Goal: Information Seeking & Learning: Compare options

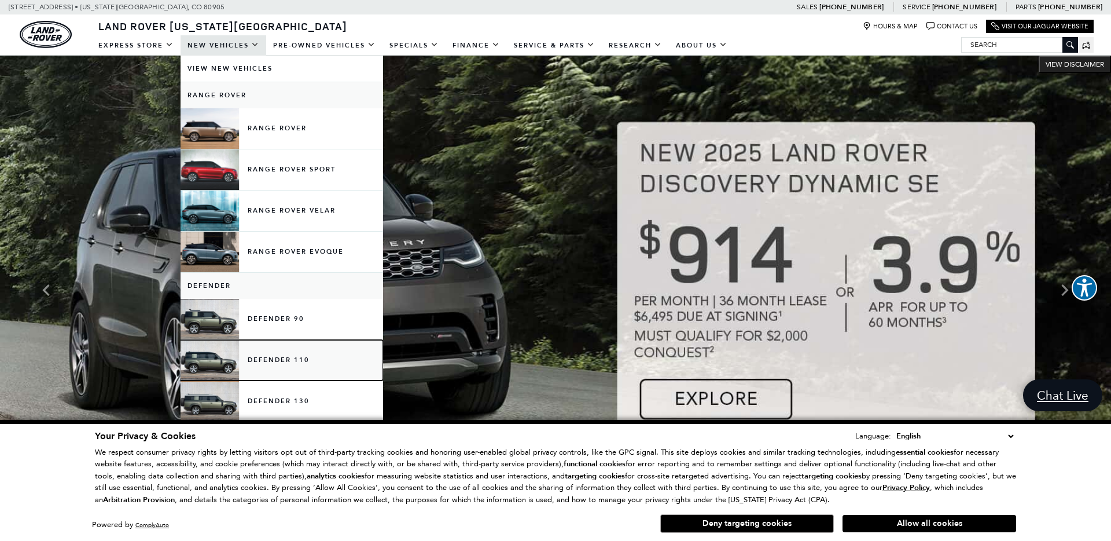
click at [267, 358] on link "Defender 110" at bounding box center [282, 360] width 203 height 41
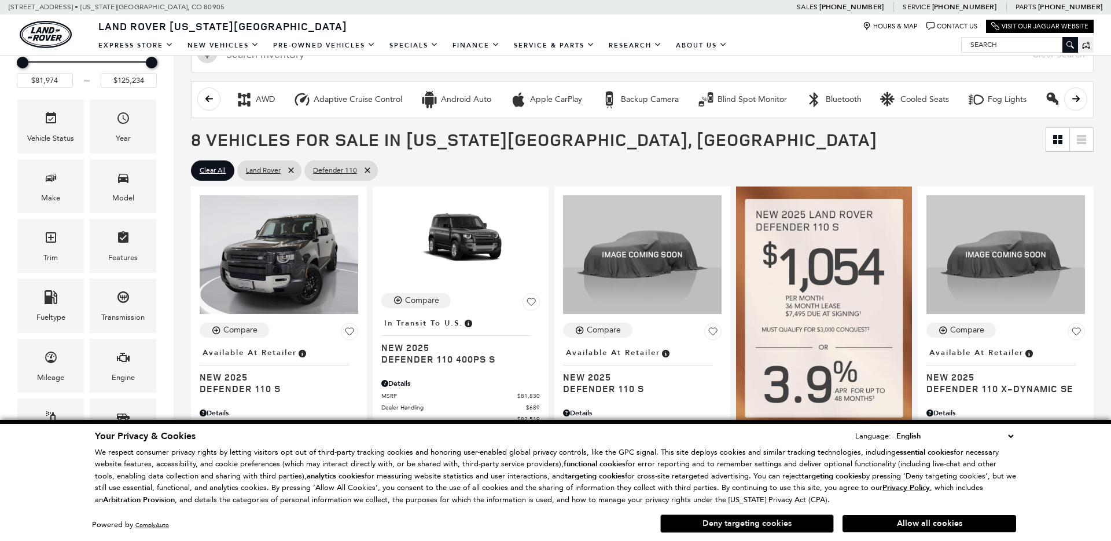
scroll to position [147, 0]
click at [777, 521] on button "Deny targeting cookies" at bounding box center [747, 523] width 174 height 19
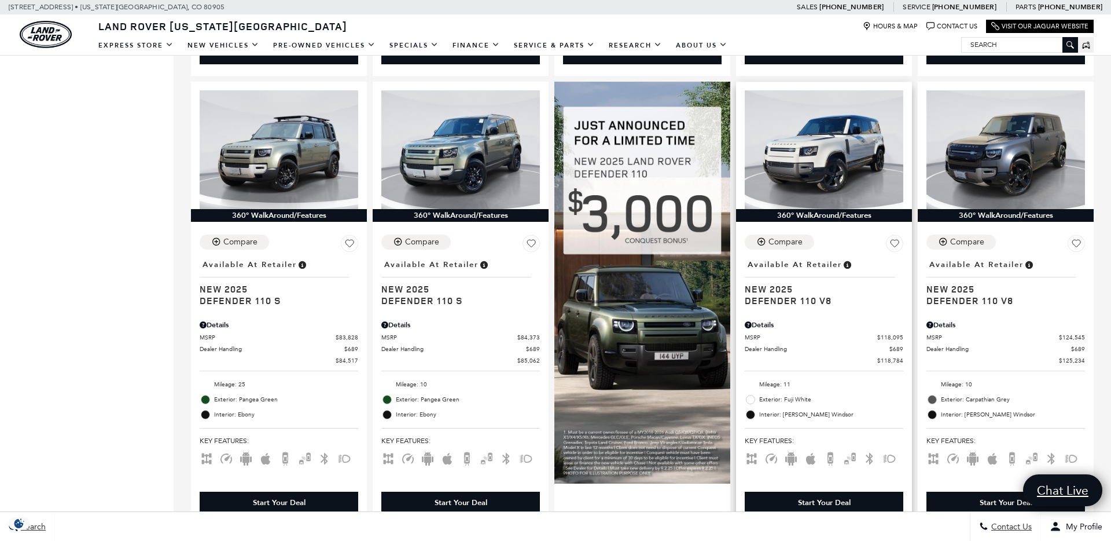
scroll to position [668, 0]
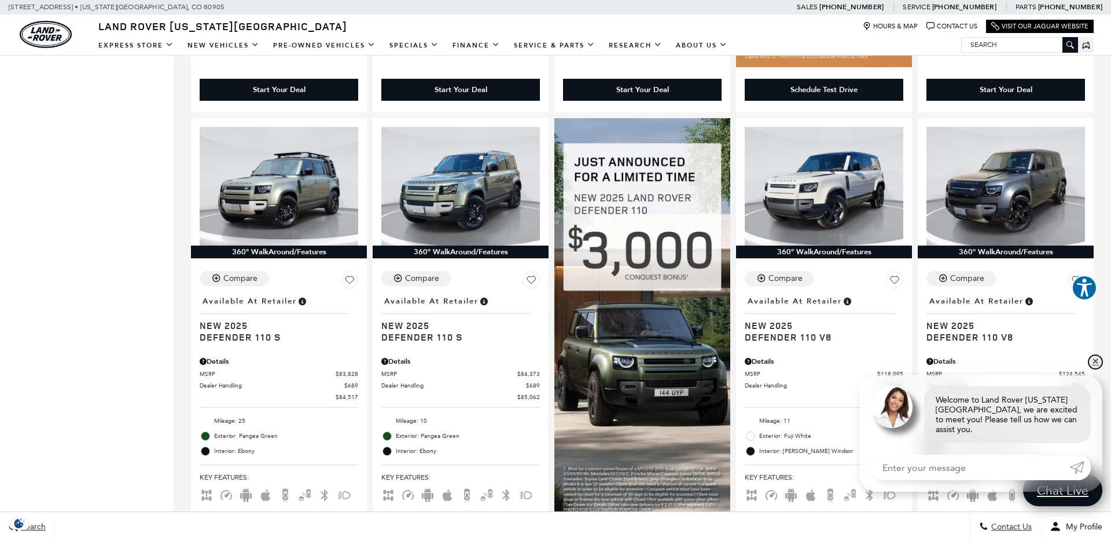
click at [1095, 369] on link "✕" at bounding box center [1096, 362] width 14 height 14
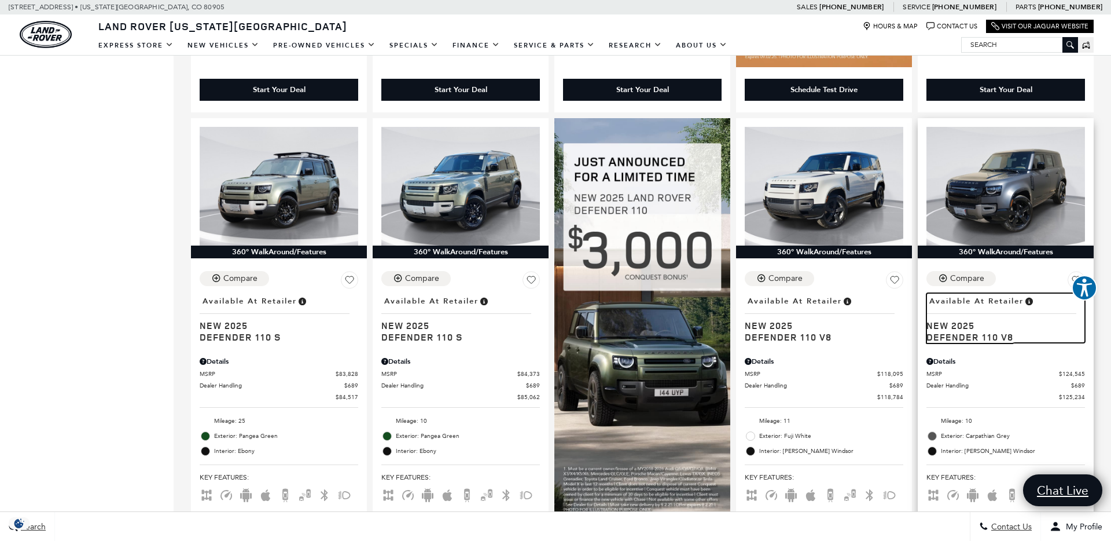
click at [975, 323] on span "New 2025" at bounding box center [1002, 325] width 150 height 12
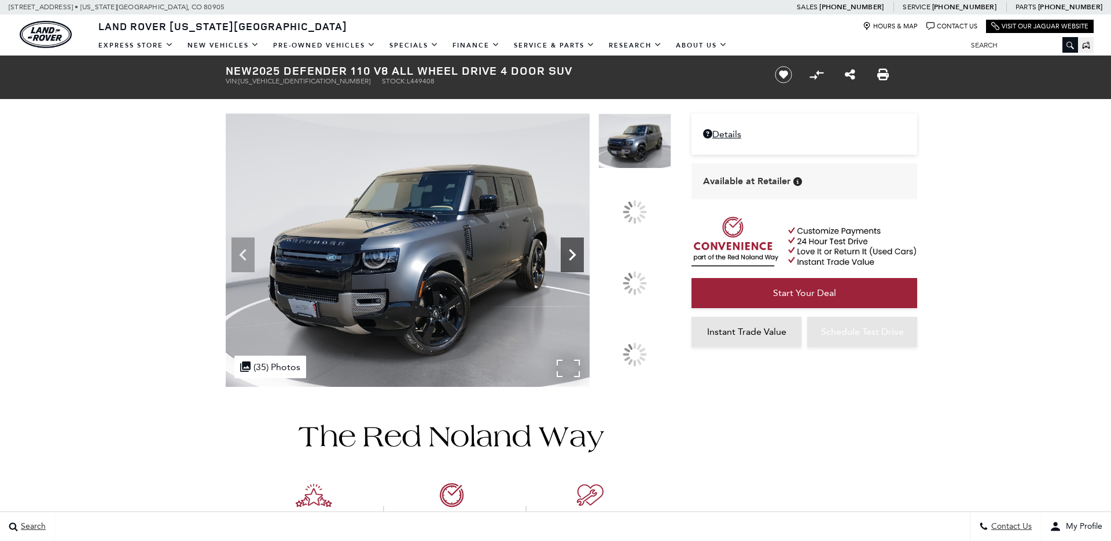
click at [584, 266] on icon at bounding box center [572, 254] width 23 height 23
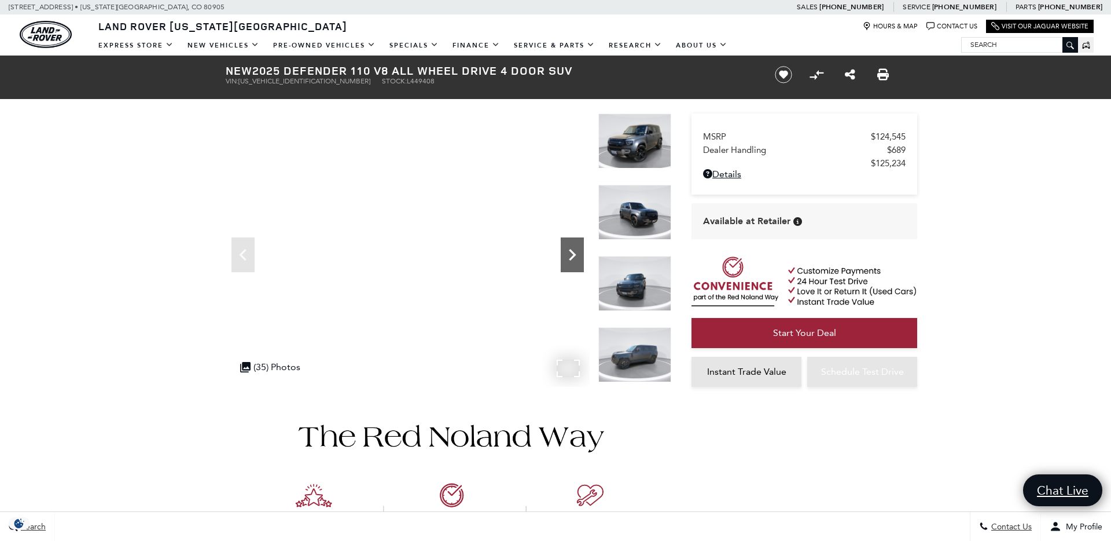
click at [571, 249] on icon "Next" at bounding box center [572, 254] width 23 height 23
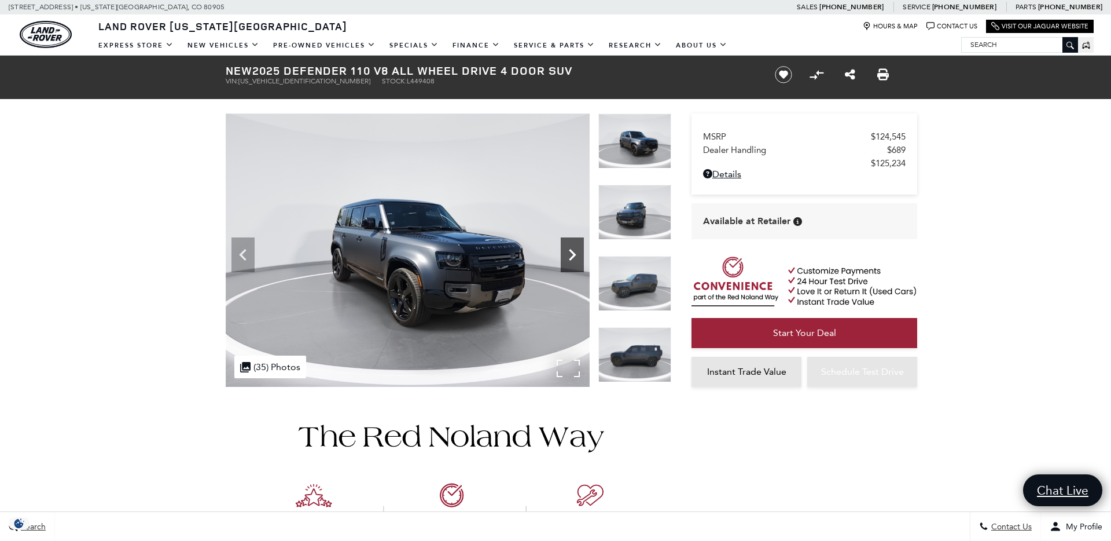
click at [571, 249] on icon "Next" at bounding box center [572, 254] width 23 height 23
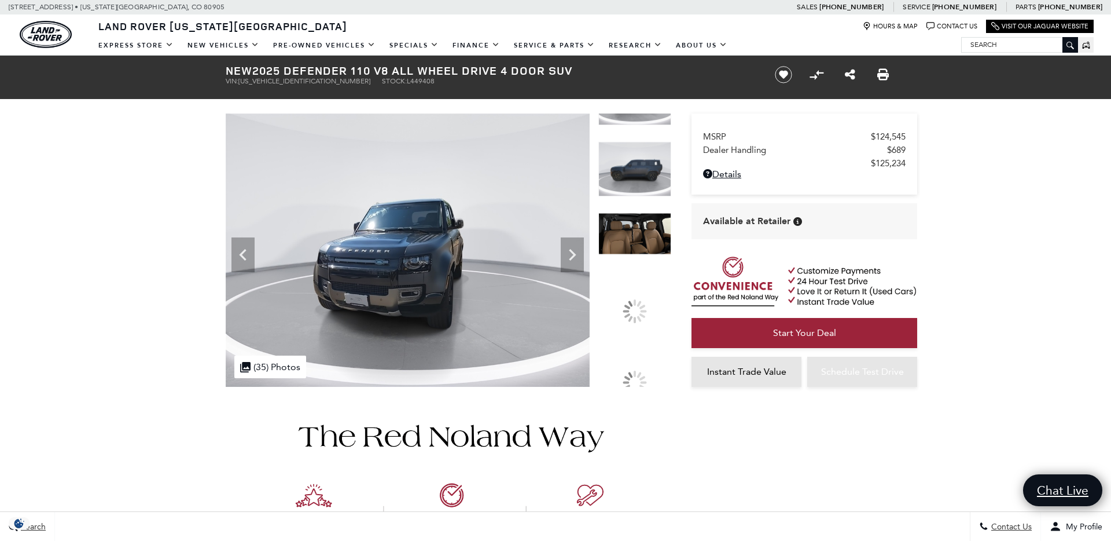
click at [635, 174] on img at bounding box center [634, 169] width 73 height 55
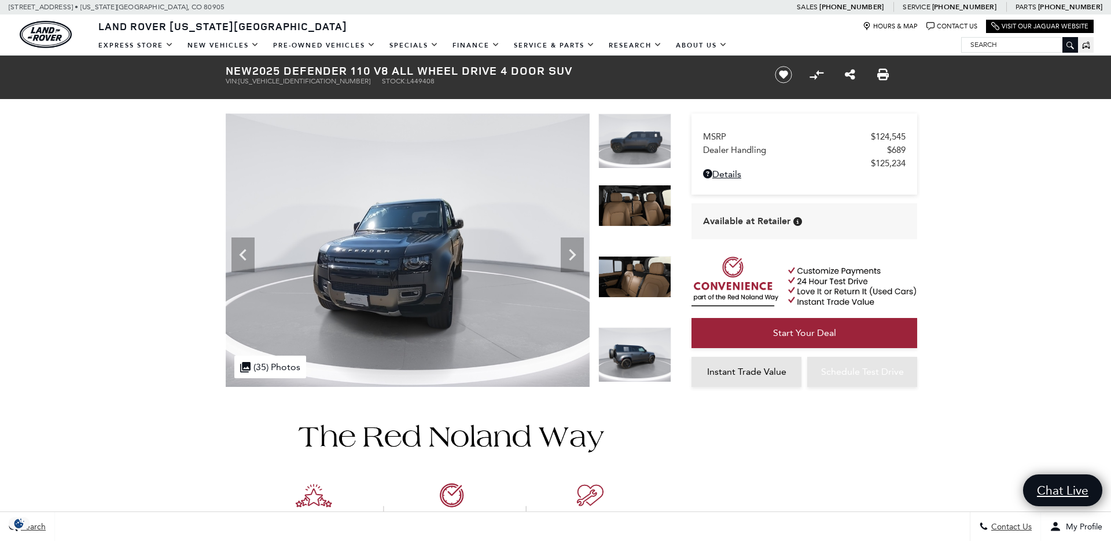
click at [645, 211] on img at bounding box center [634, 206] width 73 height 42
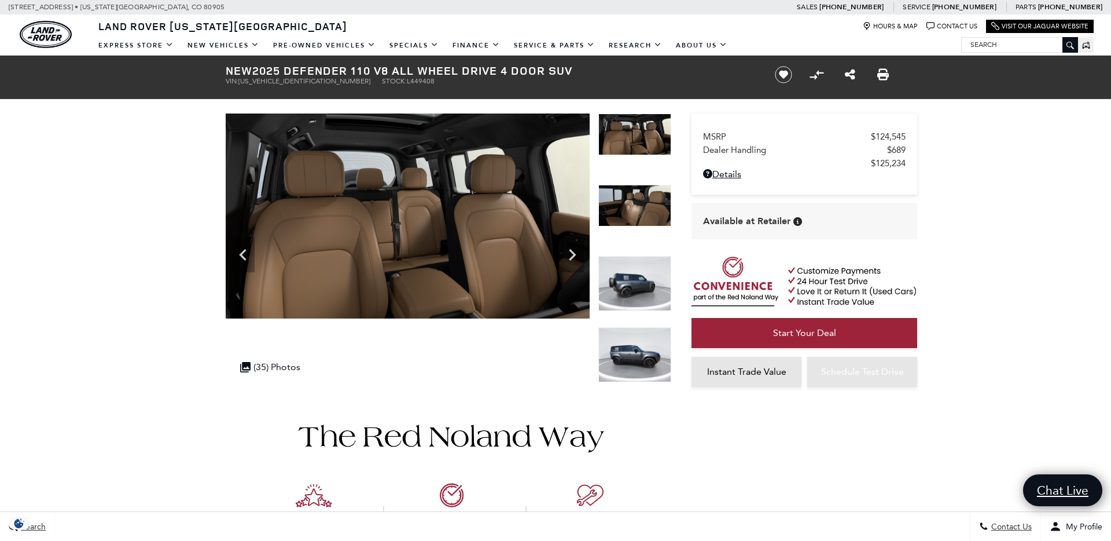
click at [649, 211] on img at bounding box center [634, 206] width 73 height 42
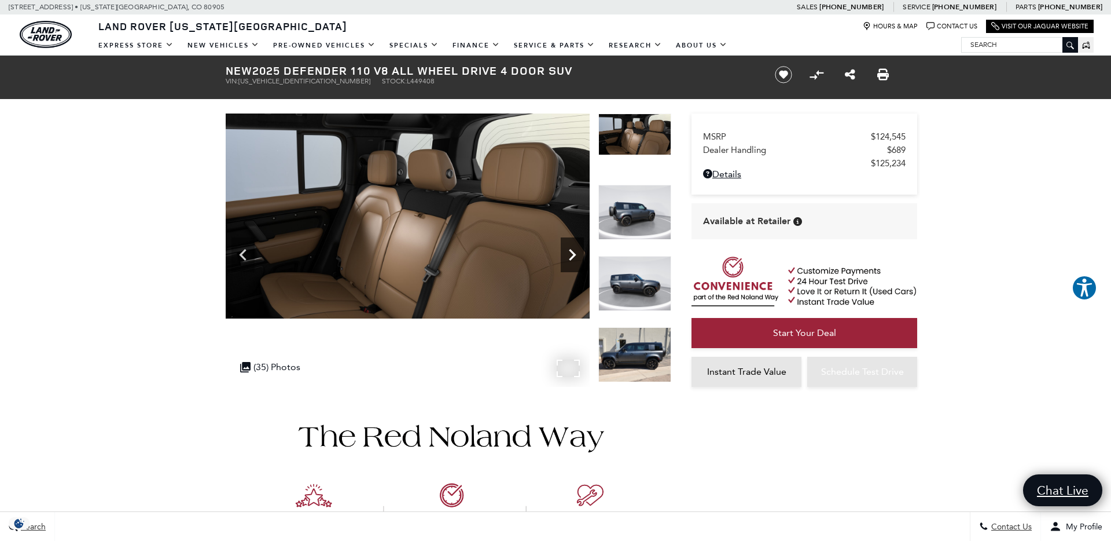
click at [575, 253] on icon "Next" at bounding box center [572, 254] width 23 height 23
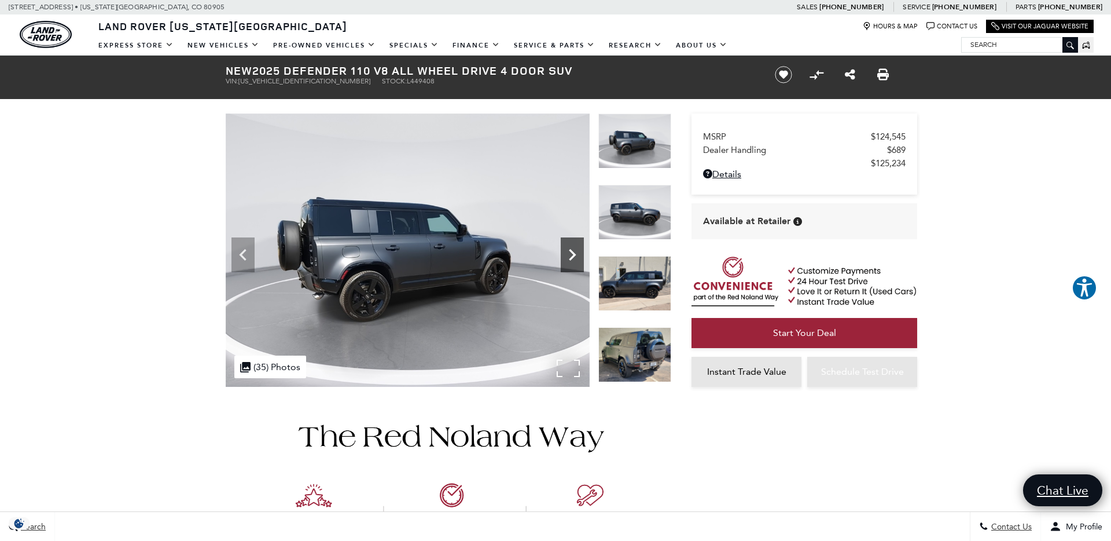
click at [575, 253] on icon "Next" at bounding box center [572, 254] width 23 height 23
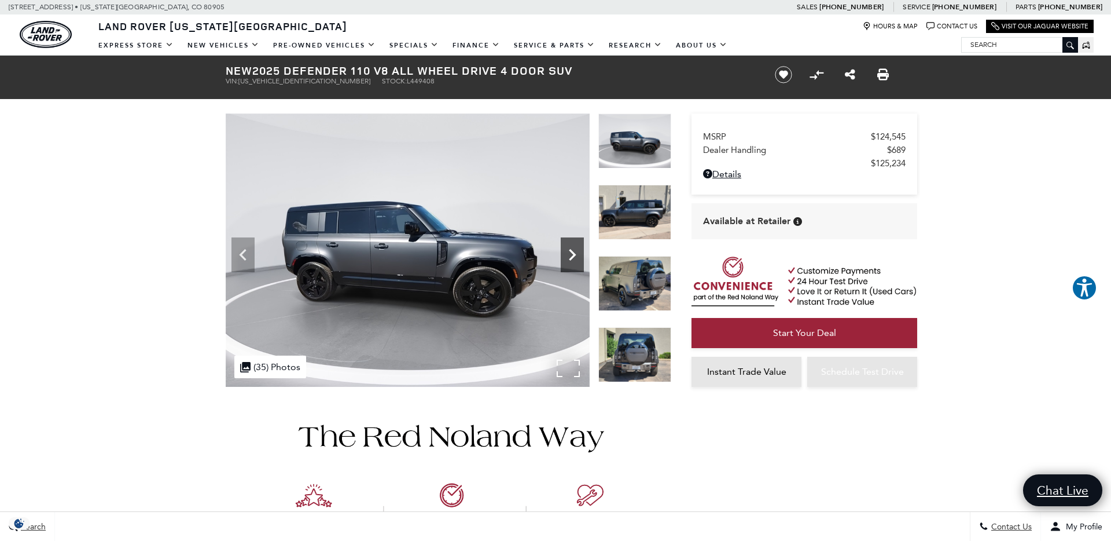
click at [575, 253] on icon "Next" at bounding box center [572, 254] width 23 height 23
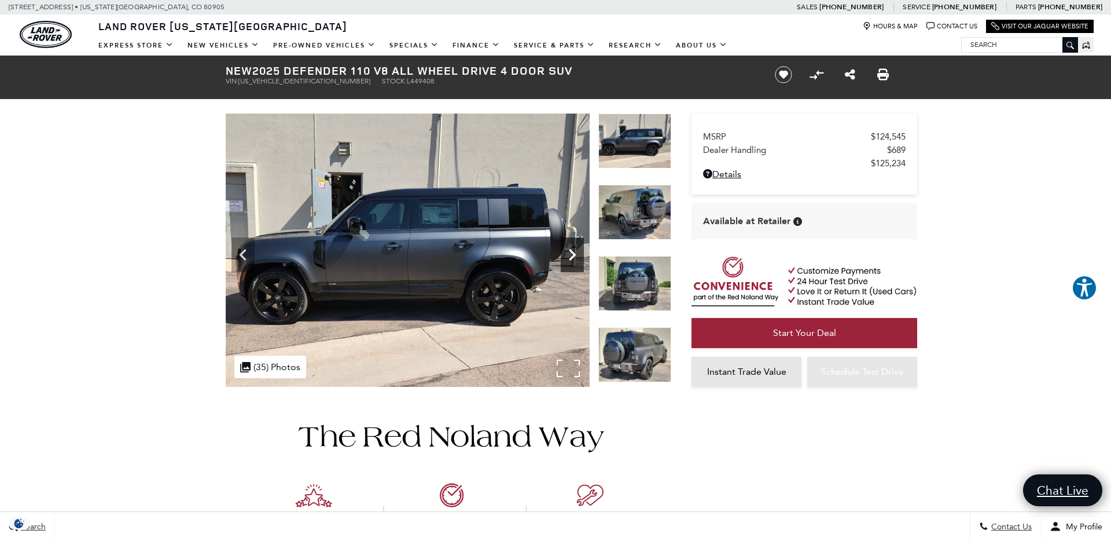
click at [575, 253] on icon "Next" at bounding box center [572, 254] width 23 height 23
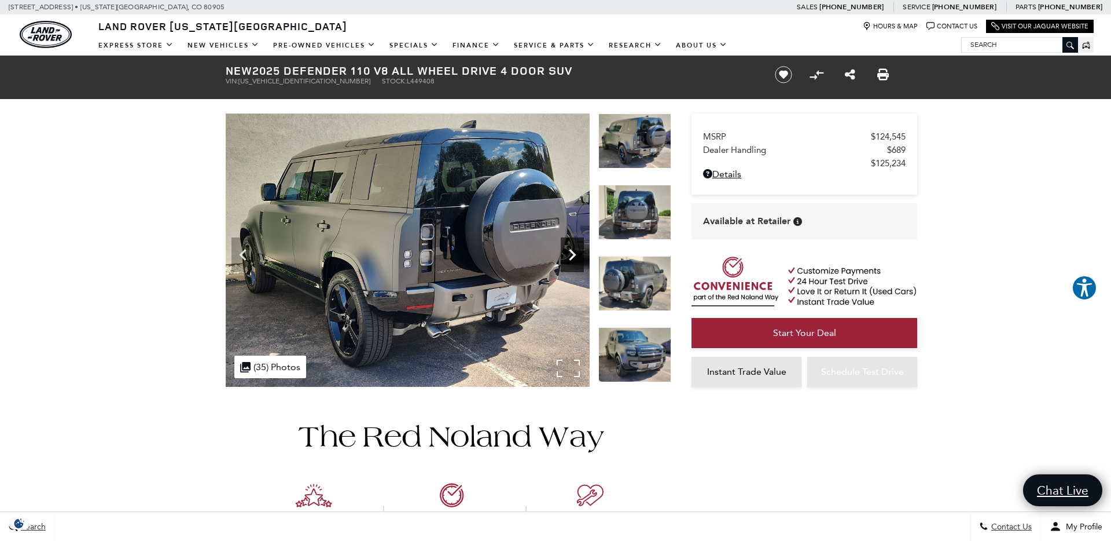
click at [575, 253] on icon "Next" at bounding box center [572, 254] width 23 height 23
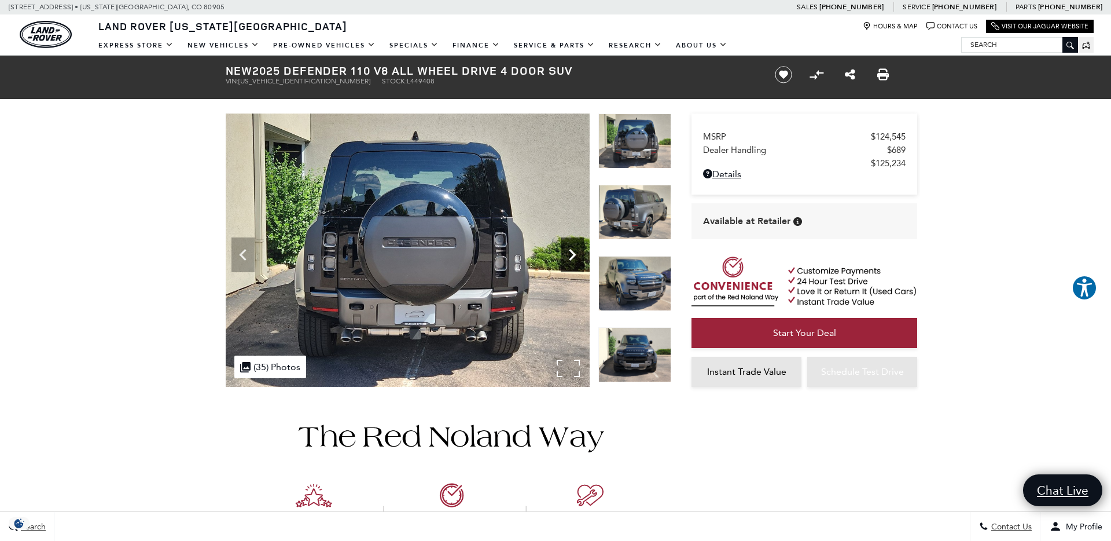
click at [575, 253] on icon "Next" at bounding box center [572, 254] width 23 height 23
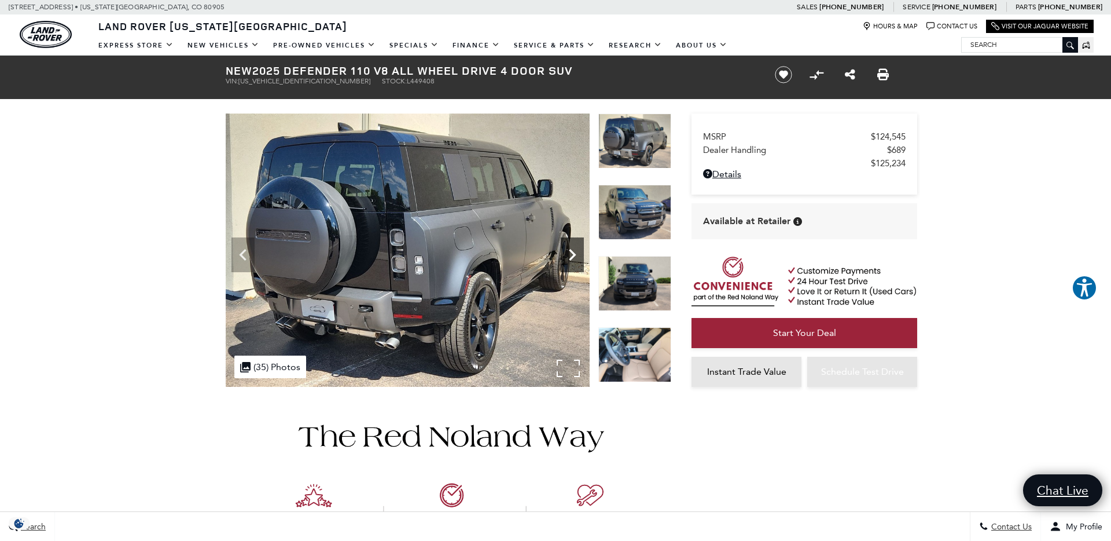
click at [575, 253] on icon "Next" at bounding box center [572, 254] width 23 height 23
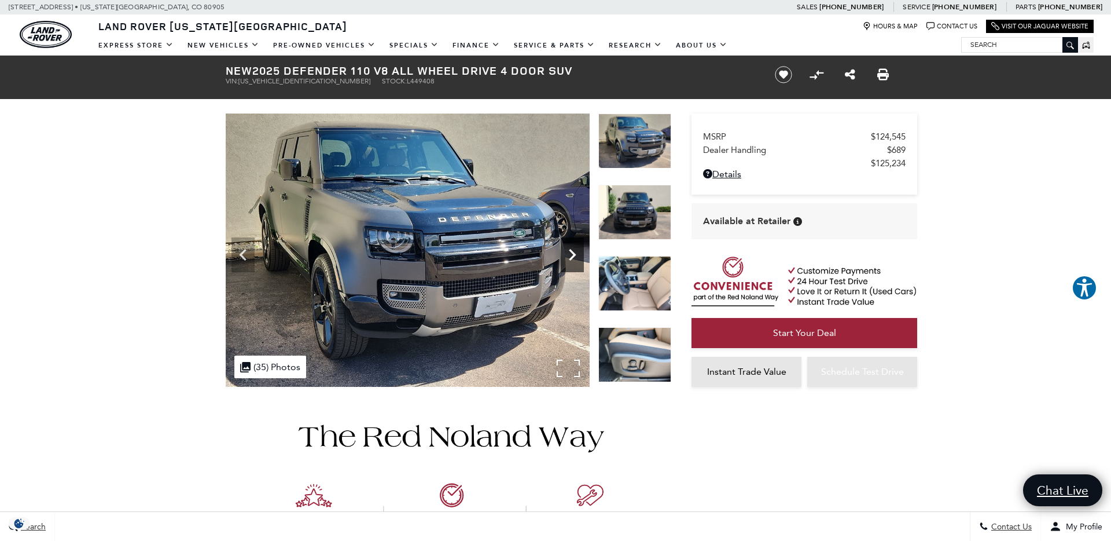
click at [575, 253] on icon "Next" at bounding box center [572, 254] width 23 height 23
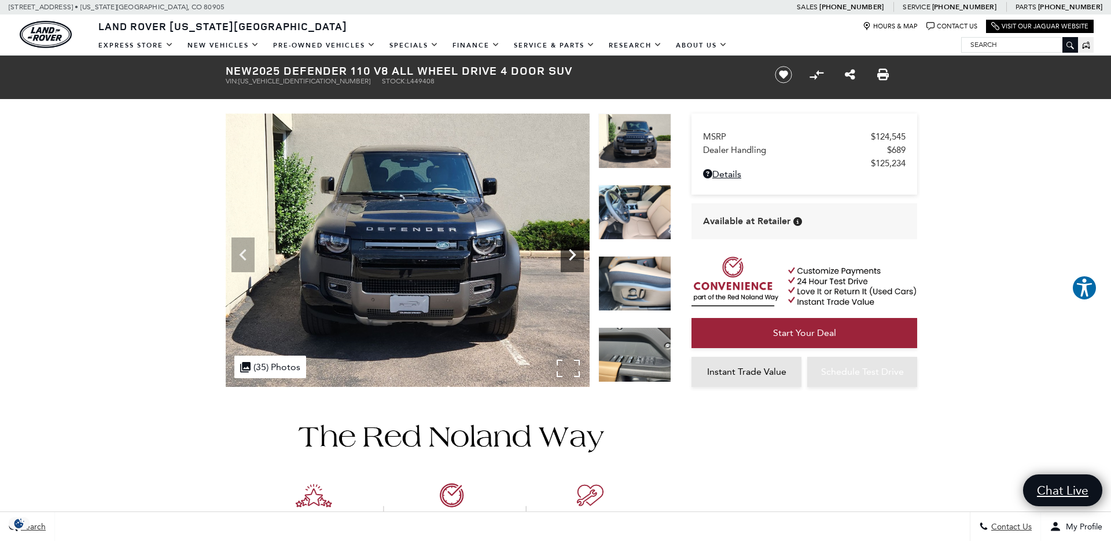
click at [575, 253] on icon "Next" at bounding box center [572, 254] width 23 height 23
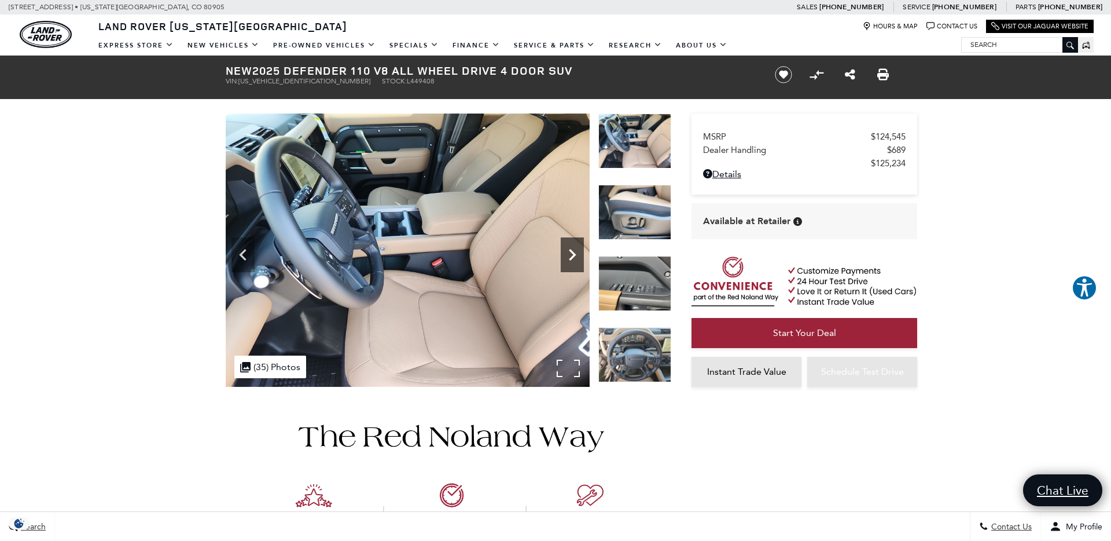
click at [575, 253] on icon "Next" at bounding box center [572, 254] width 23 height 23
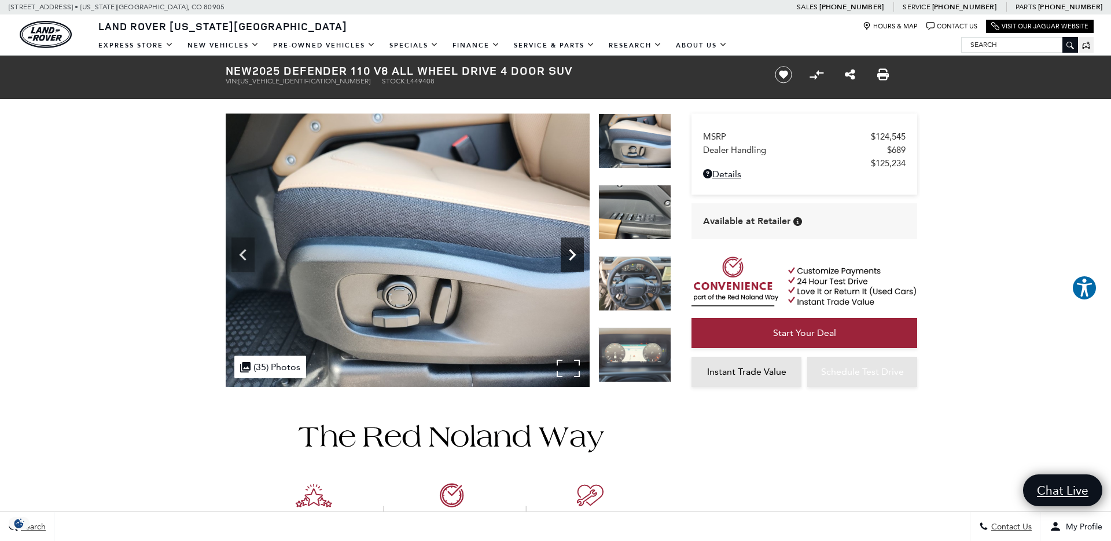
click at [575, 253] on icon "Next" at bounding box center [572, 254] width 23 height 23
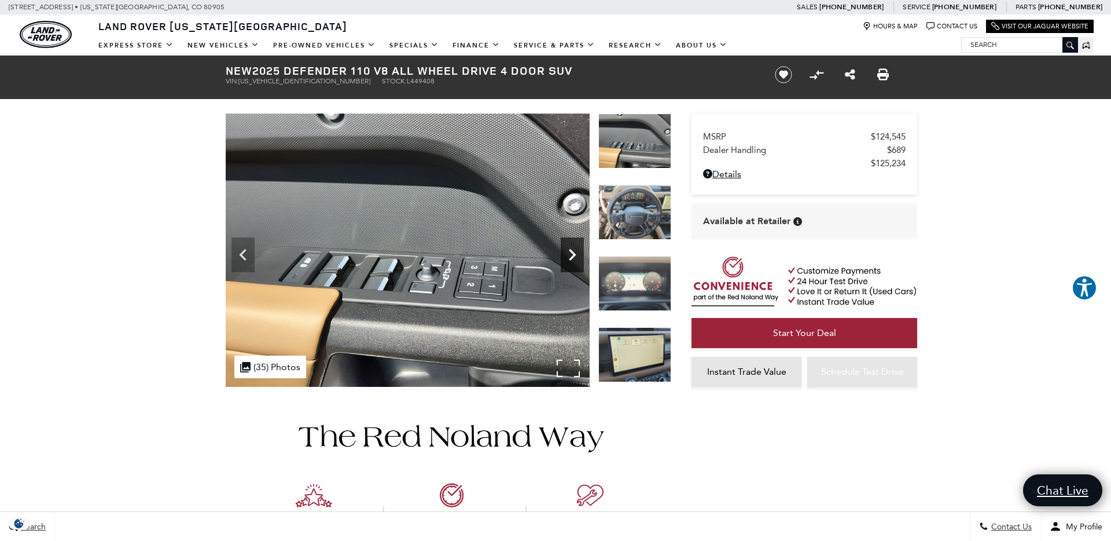
click at [575, 253] on icon "Next" at bounding box center [572, 254] width 23 height 23
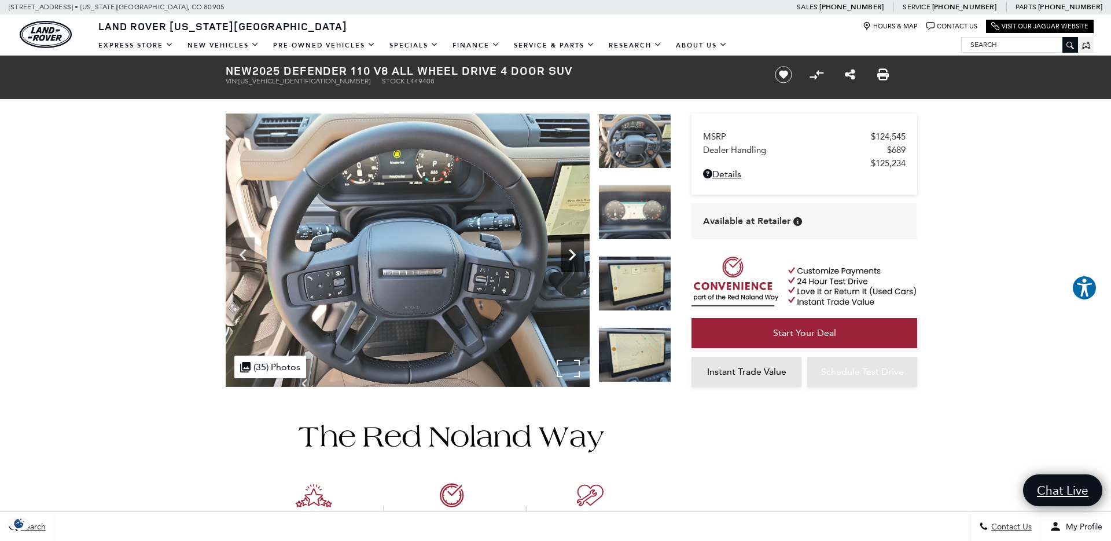
click at [575, 253] on icon "Next" at bounding box center [572, 254] width 23 height 23
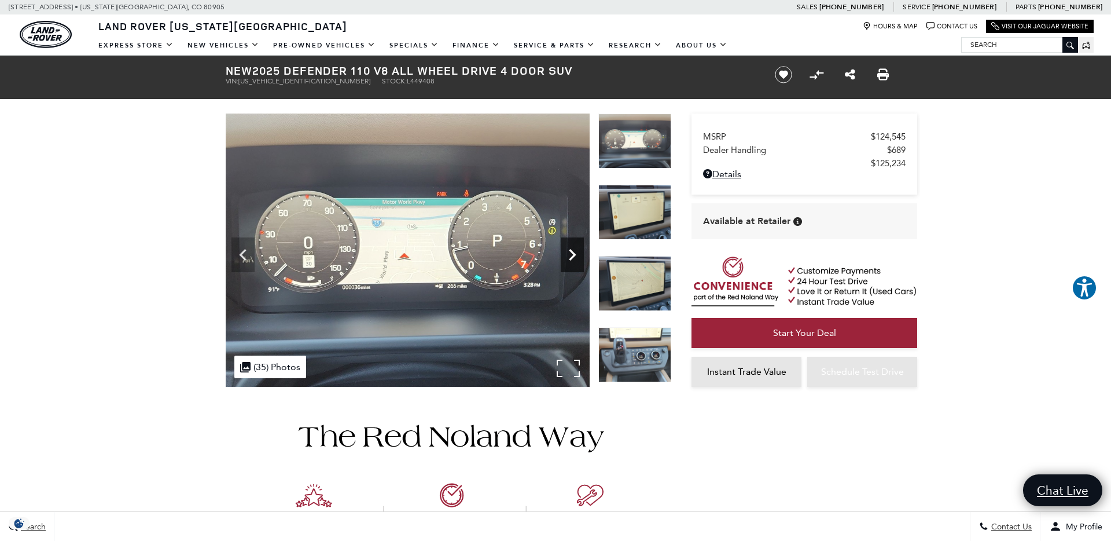
click at [575, 253] on icon "Next" at bounding box center [572, 254] width 23 height 23
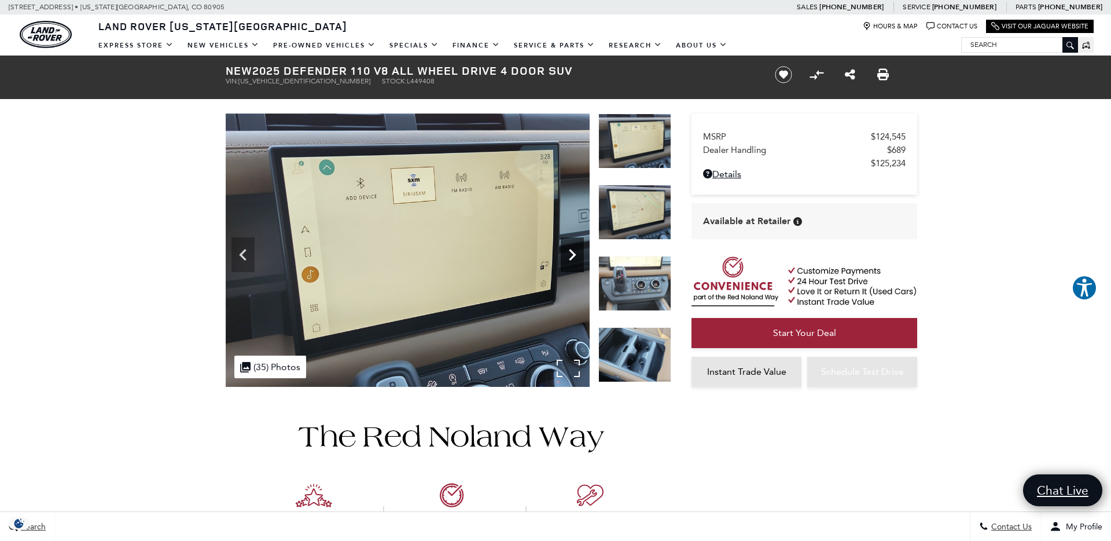
click at [575, 253] on icon "Next" at bounding box center [572, 254] width 23 height 23
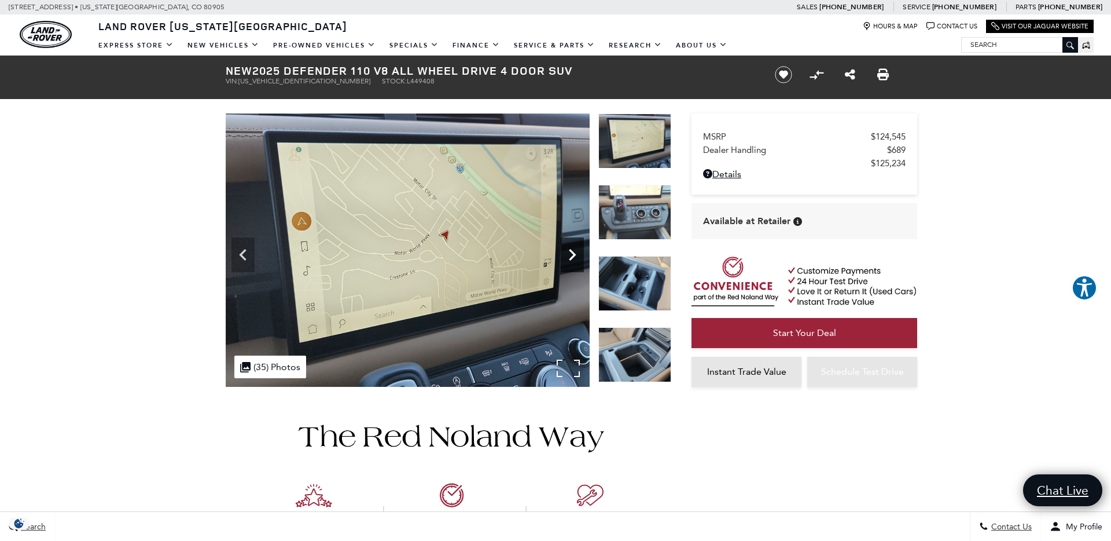
click at [575, 253] on icon "Next" at bounding box center [572, 254] width 23 height 23
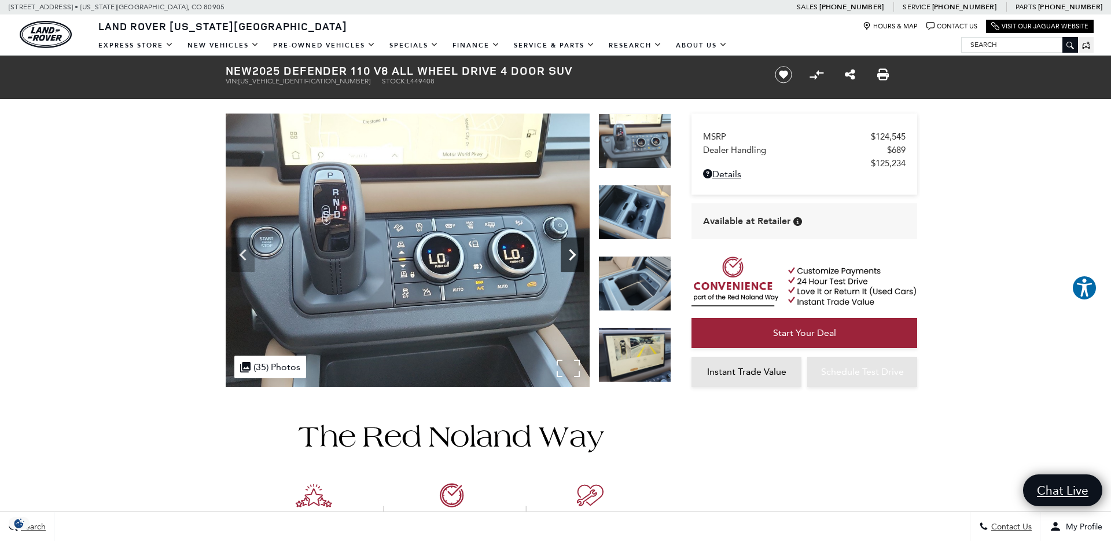
click at [575, 253] on icon "Next" at bounding box center [572, 254] width 23 height 23
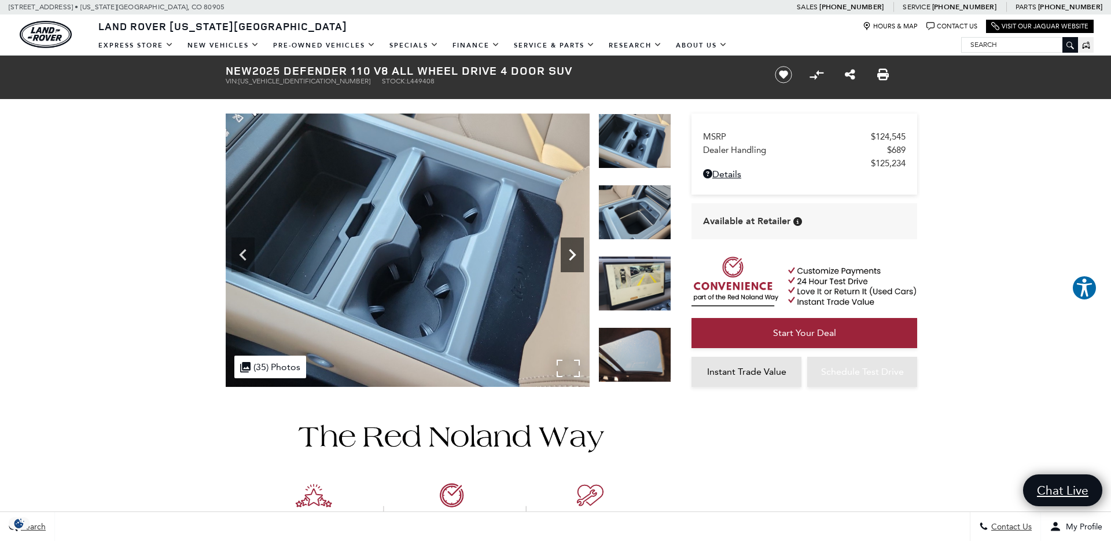
click at [575, 253] on icon "Next" at bounding box center [572, 254] width 23 height 23
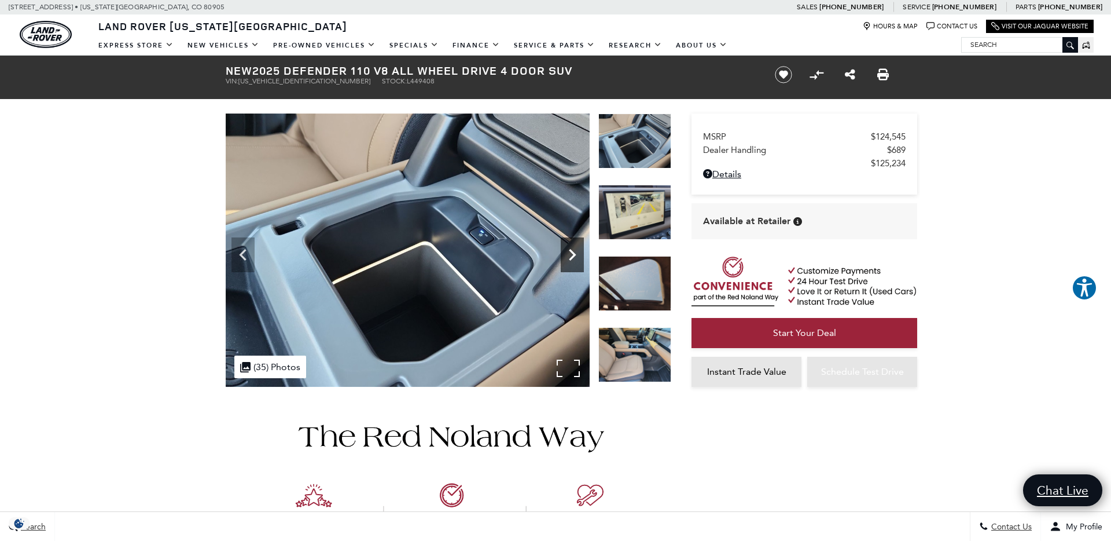
click at [575, 253] on icon "Next" at bounding box center [572, 254] width 23 height 23
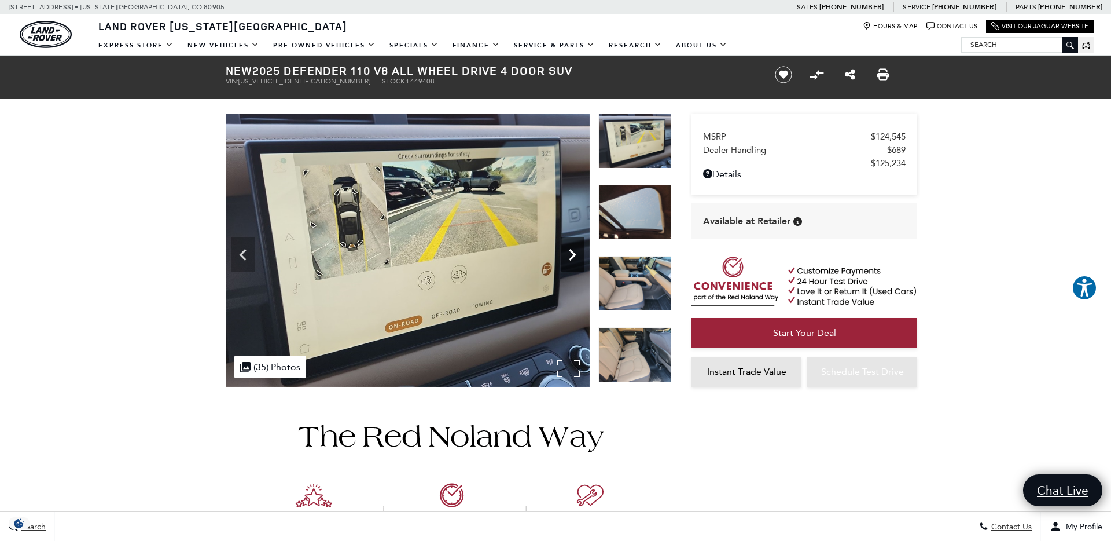
click at [575, 253] on icon "Next" at bounding box center [572, 254] width 23 height 23
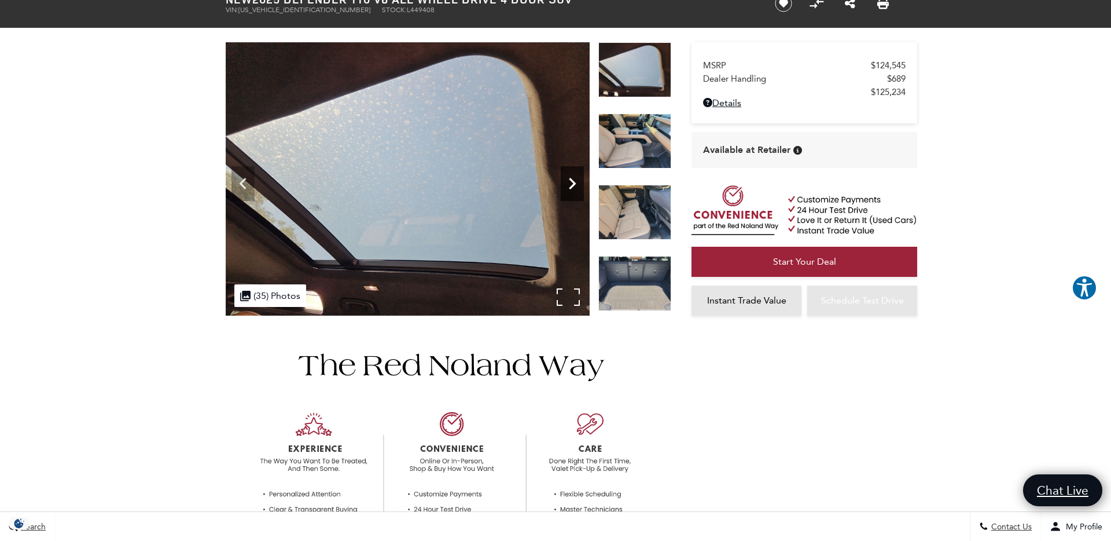
scroll to position [14, 0]
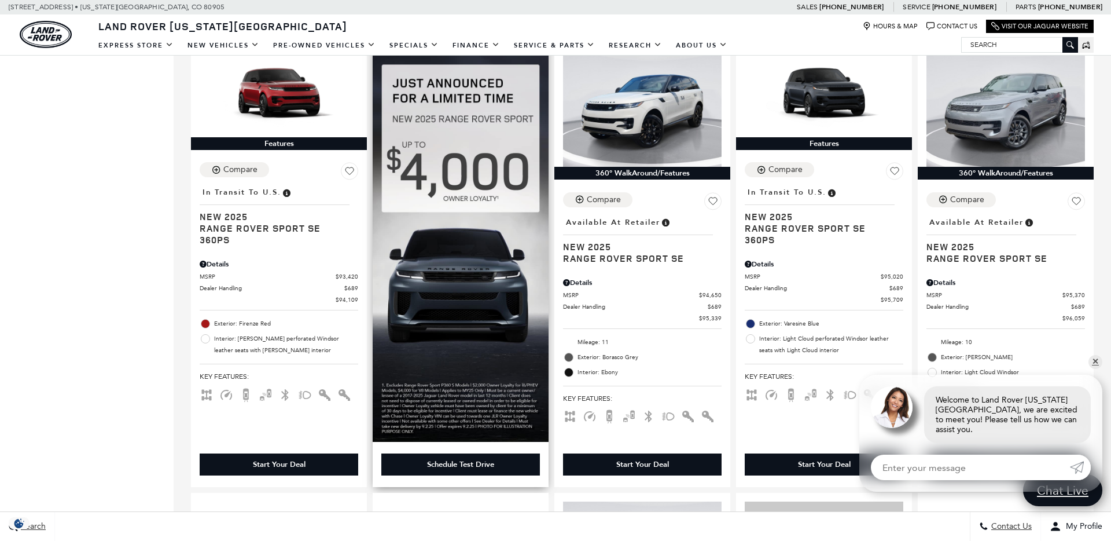
scroll to position [1233, 0]
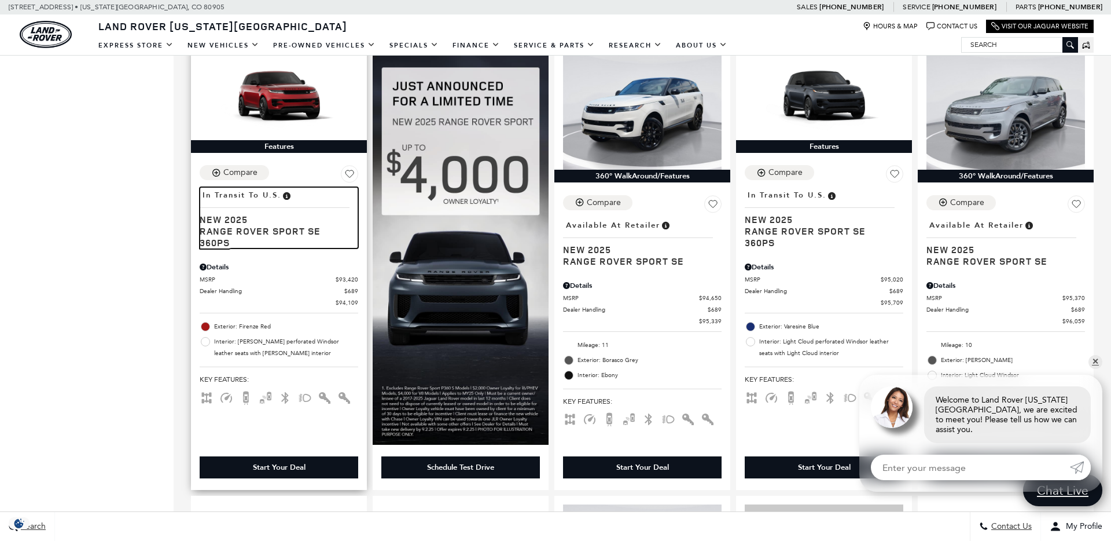
click at [242, 225] on span "Range Rover Sport SE 360PS" at bounding box center [275, 236] width 150 height 23
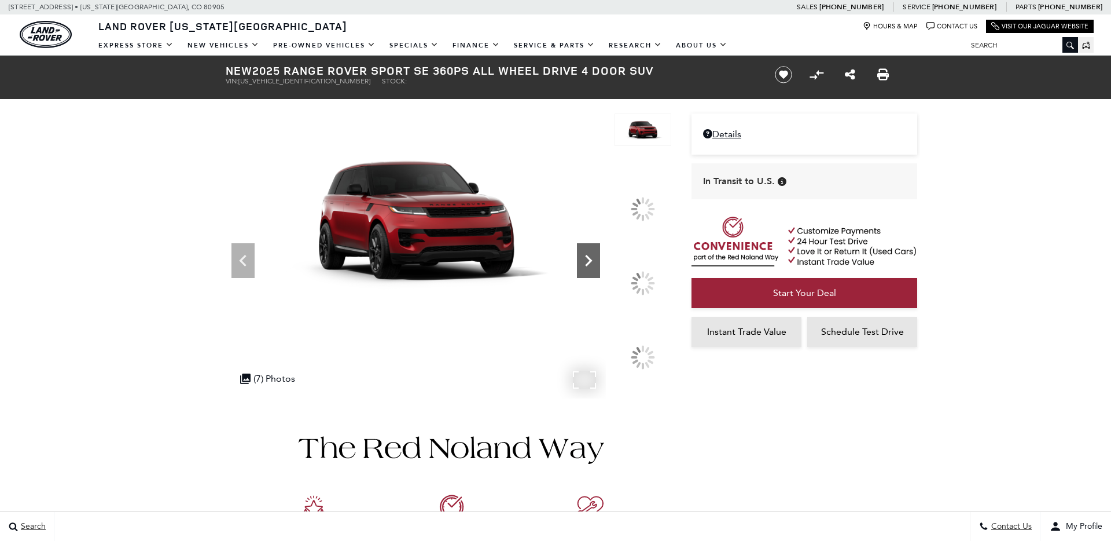
click at [592, 266] on icon at bounding box center [588, 261] width 7 height 12
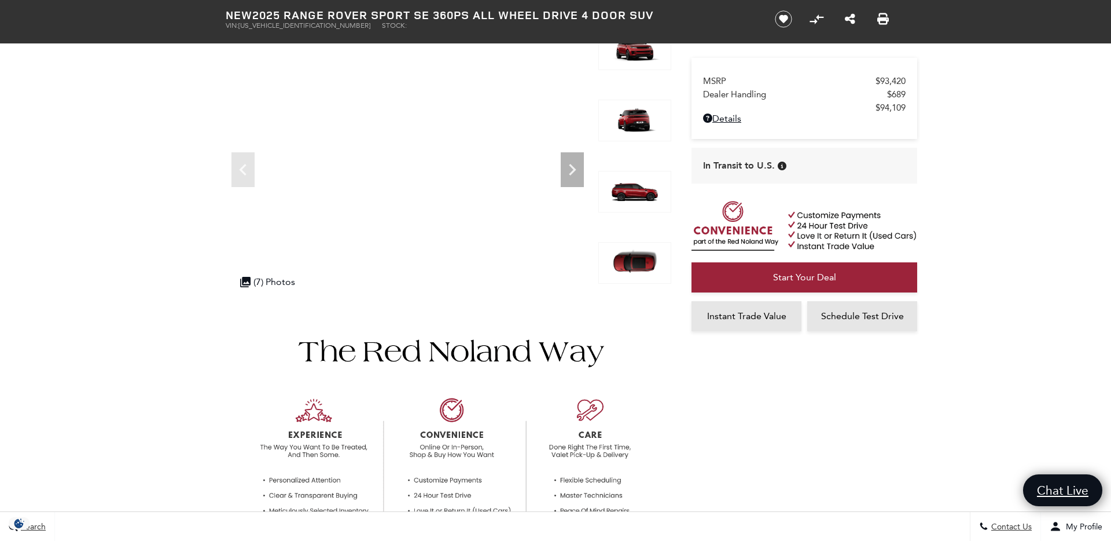
scroll to position [79, 0]
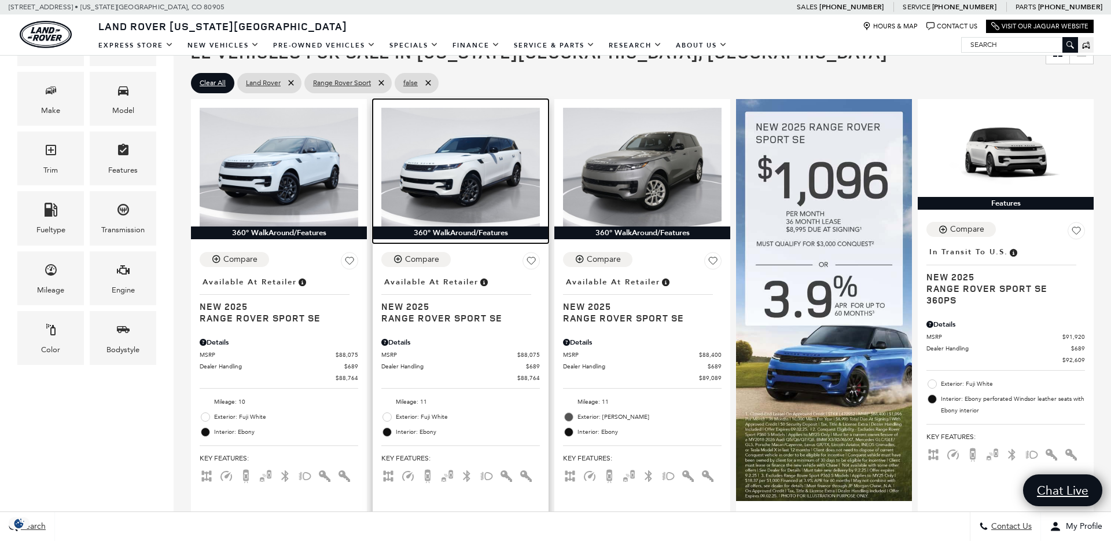
click at [440, 191] on img at bounding box center [460, 167] width 159 height 119
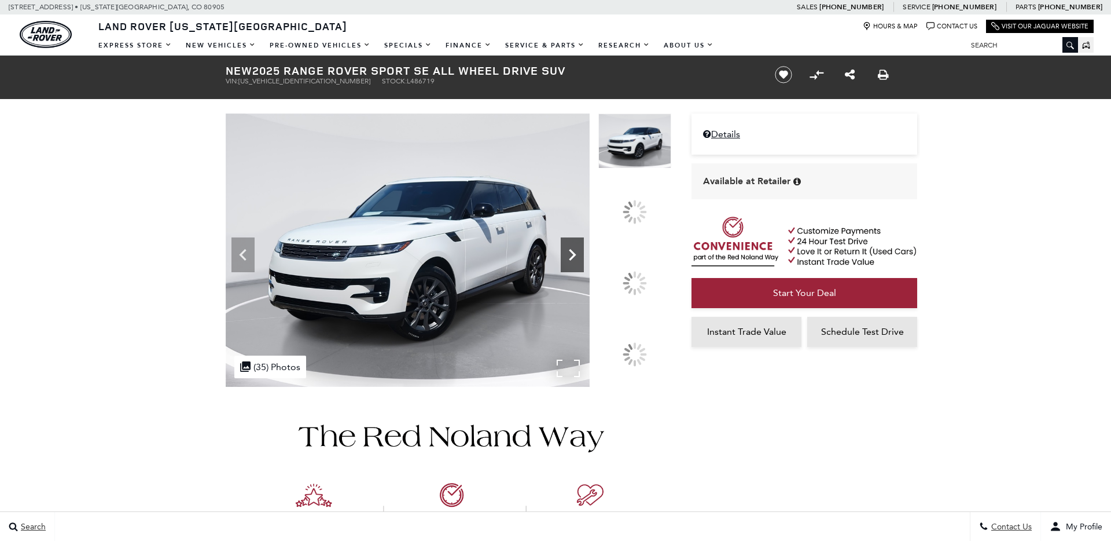
click at [584, 266] on icon at bounding box center [572, 254] width 23 height 23
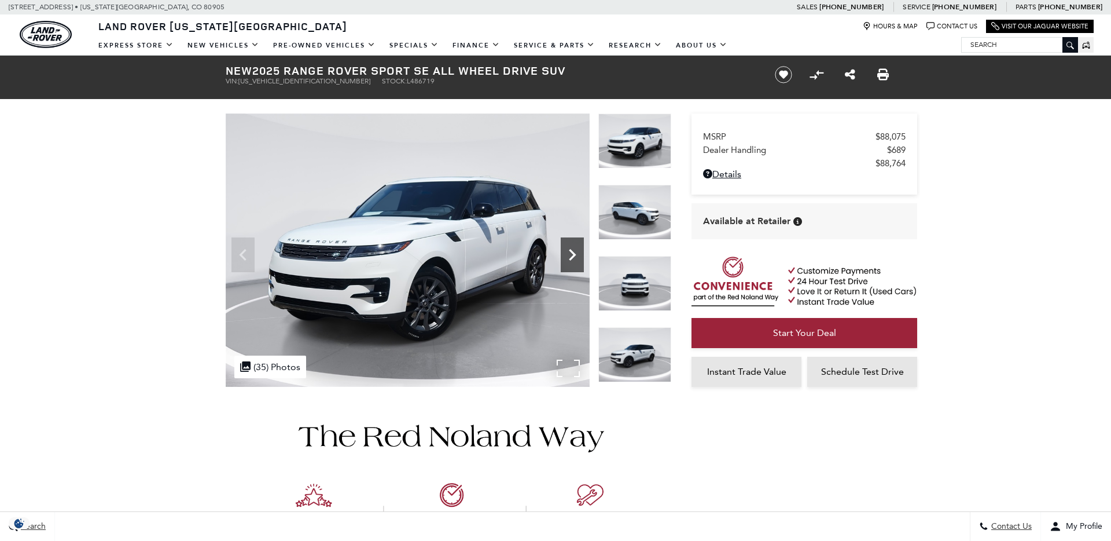
click at [573, 250] on icon "Next" at bounding box center [572, 254] width 23 height 23
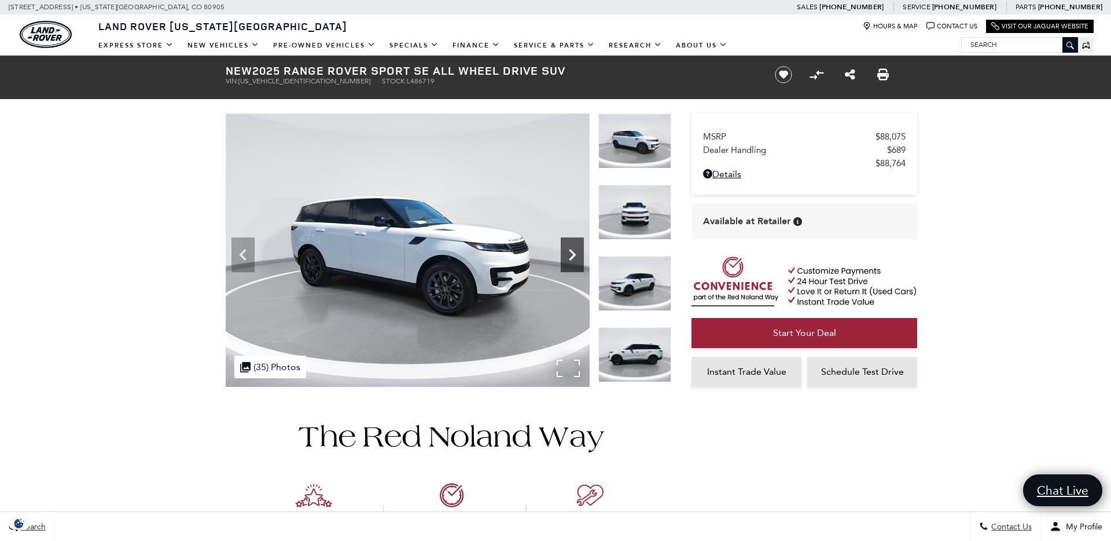
click at [573, 250] on icon "Next" at bounding box center [572, 254] width 23 height 23
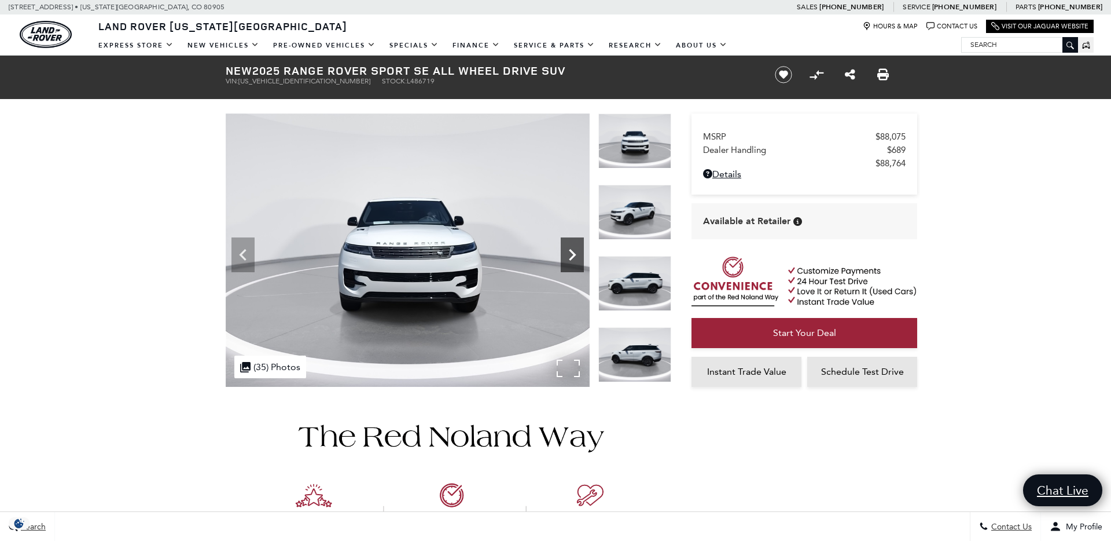
click at [573, 250] on icon "Next" at bounding box center [572, 254] width 23 height 23
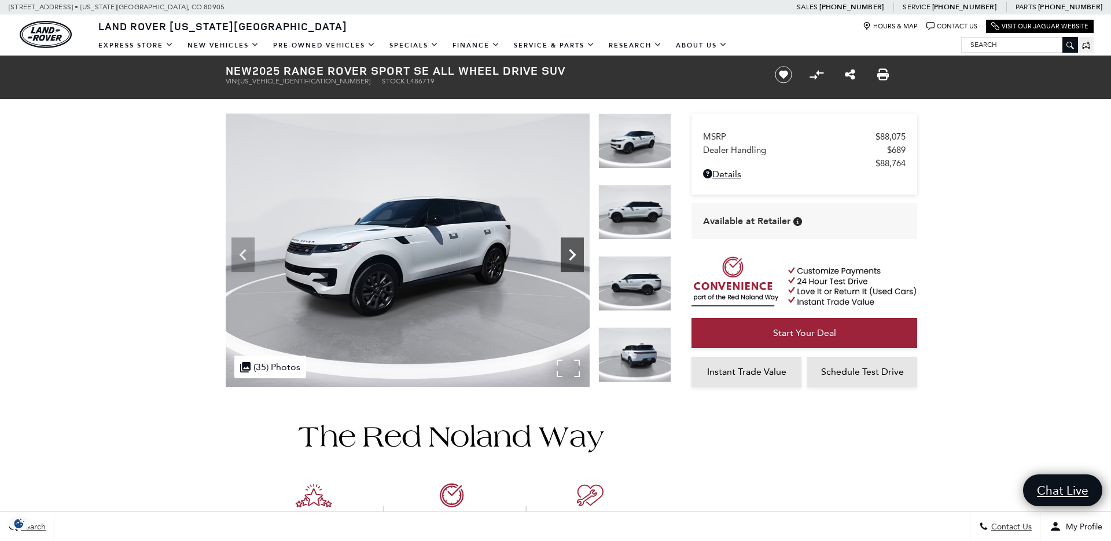
click at [573, 250] on icon "Next" at bounding box center [572, 254] width 23 height 23
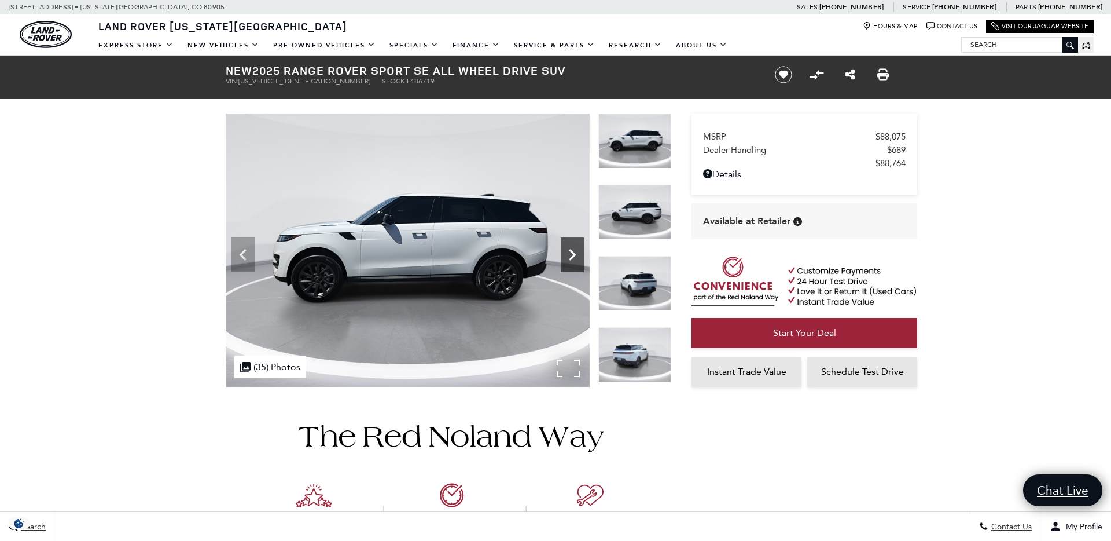
click at [573, 250] on icon "Next" at bounding box center [572, 254] width 23 height 23
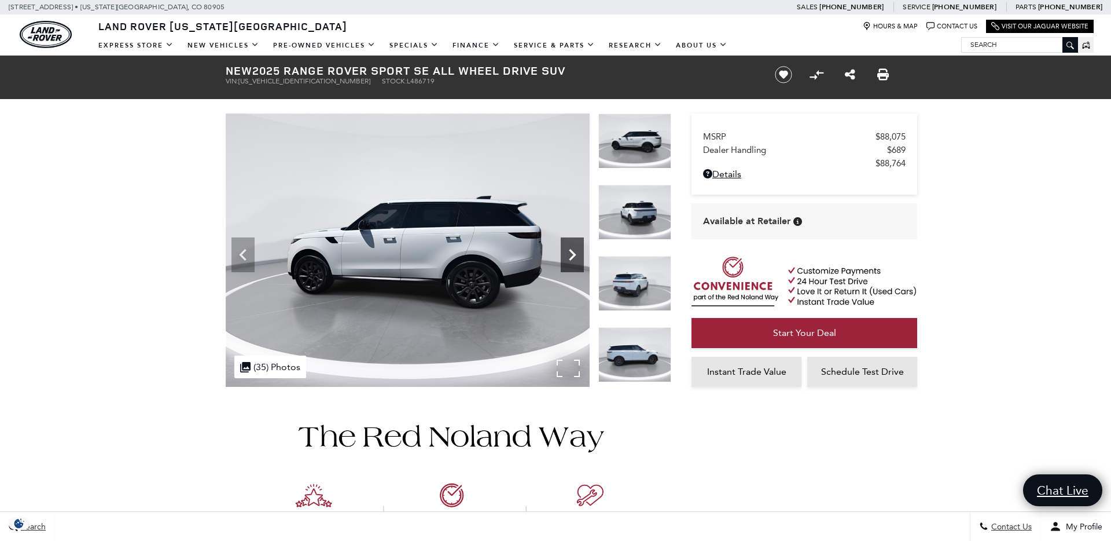
click at [573, 250] on icon "Next" at bounding box center [572, 254] width 23 height 23
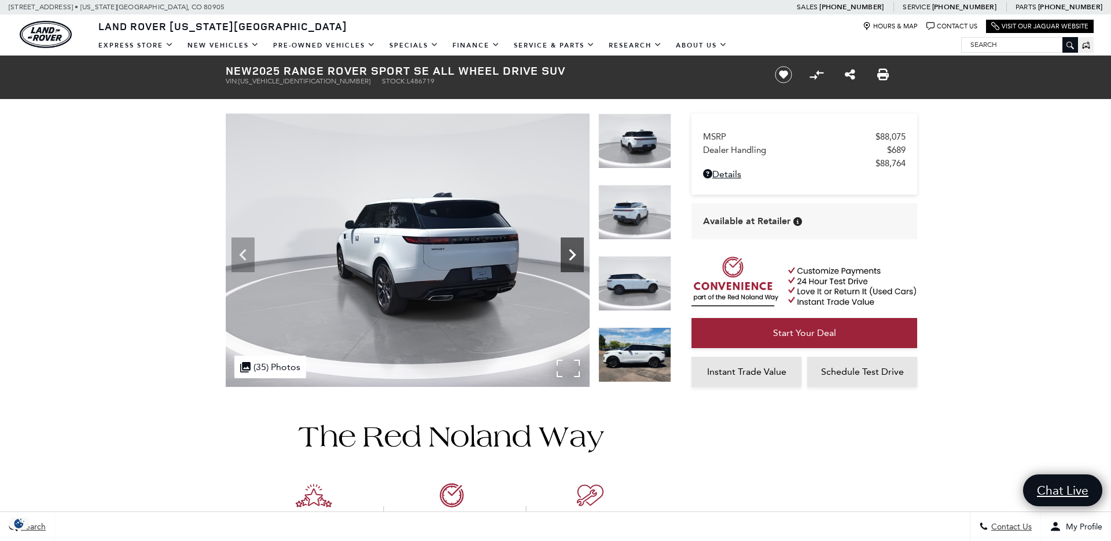
click at [573, 250] on icon "Next" at bounding box center [572, 254] width 23 height 23
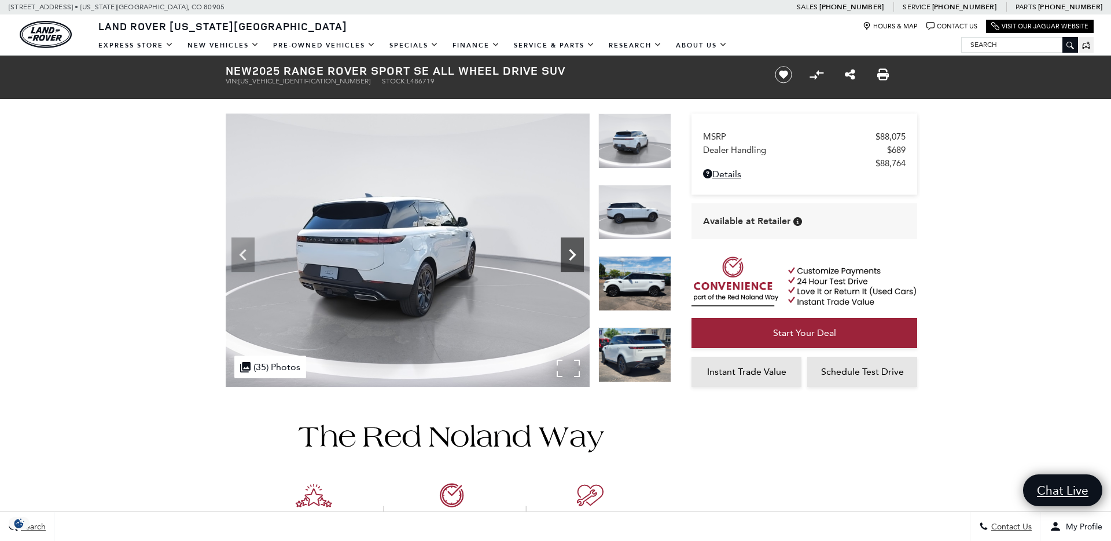
click at [573, 250] on icon "Next" at bounding box center [572, 254] width 23 height 23
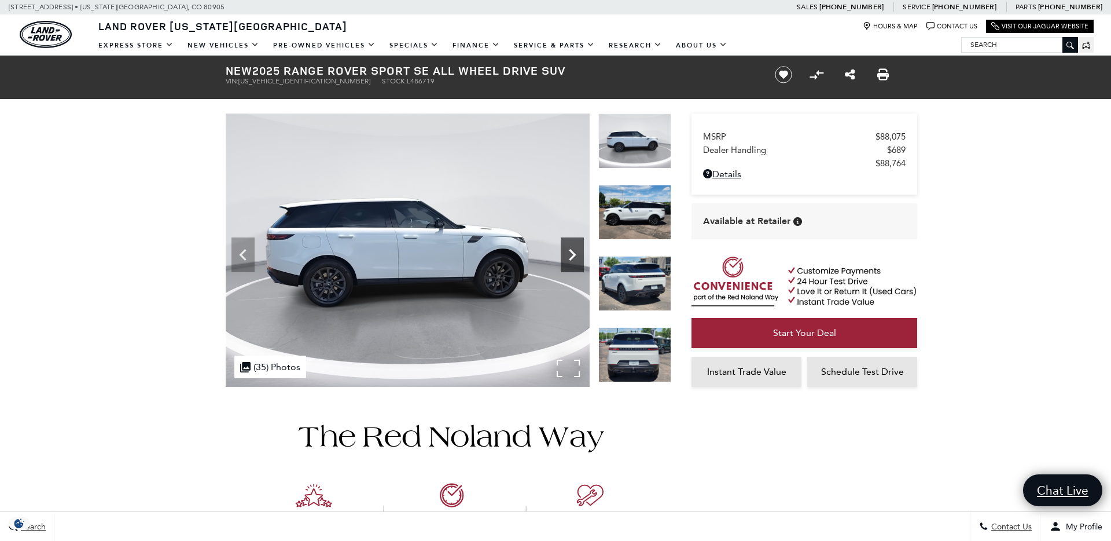
click at [573, 250] on icon "Next" at bounding box center [572, 254] width 23 height 23
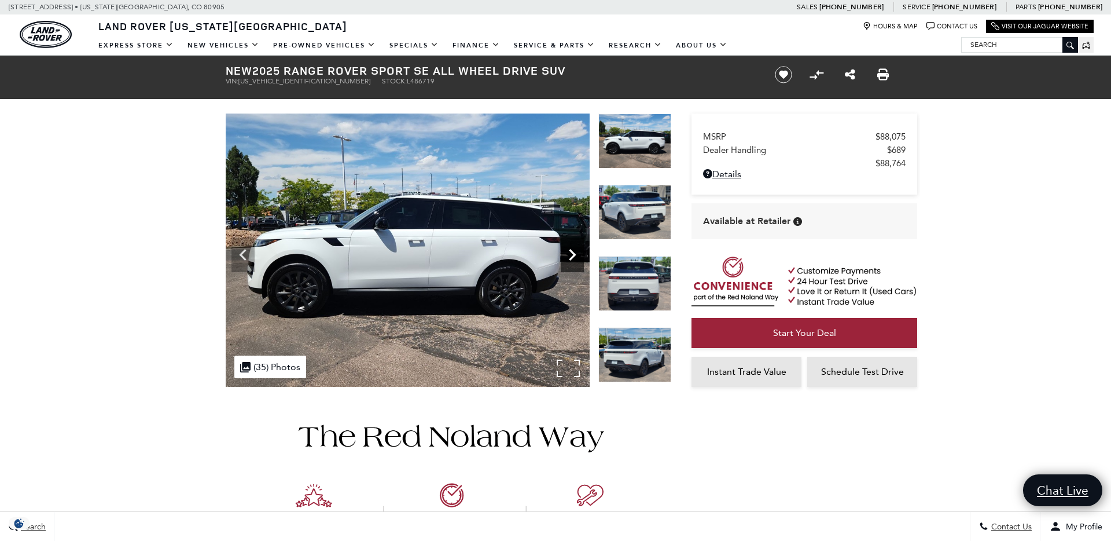
click at [571, 255] on icon "Next" at bounding box center [572, 254] width 23 height 23
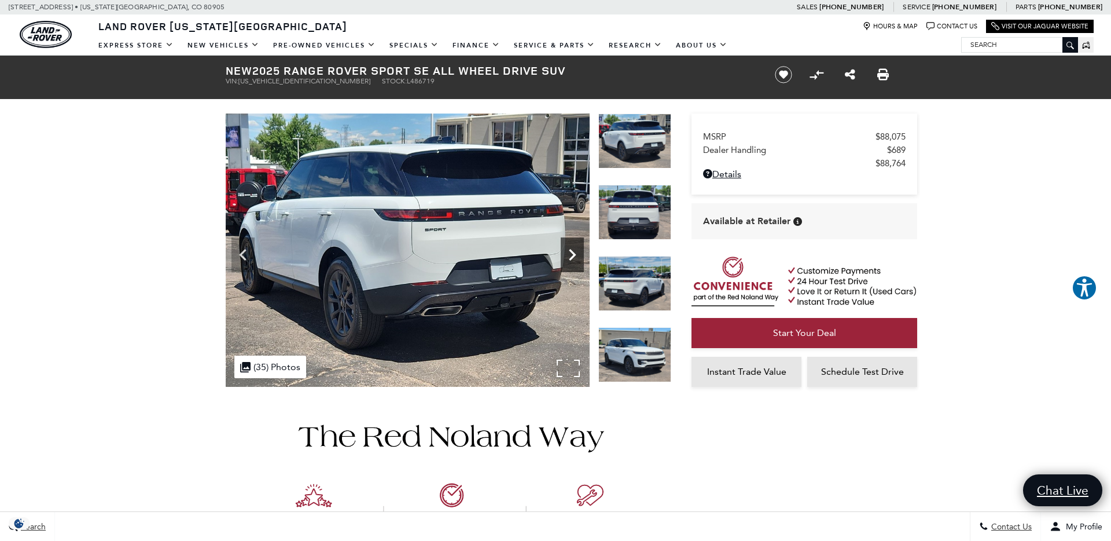
click at [571, 255] on icon "Next" at bounding box center [572, 254] width 23 height 23
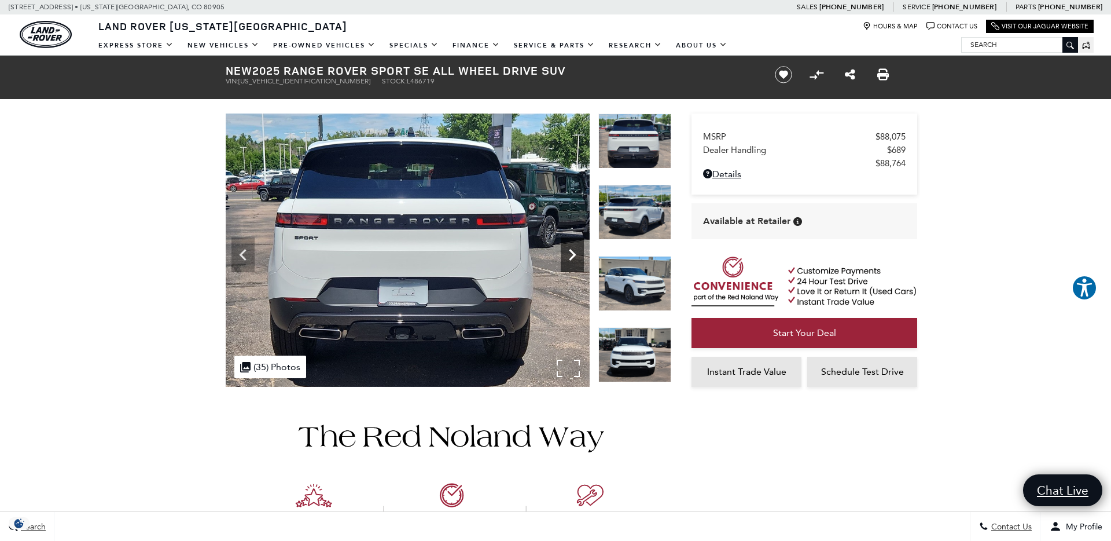
click at [571, 255] on icon "Next" at bounding box center [572, 254] width 23 height 23
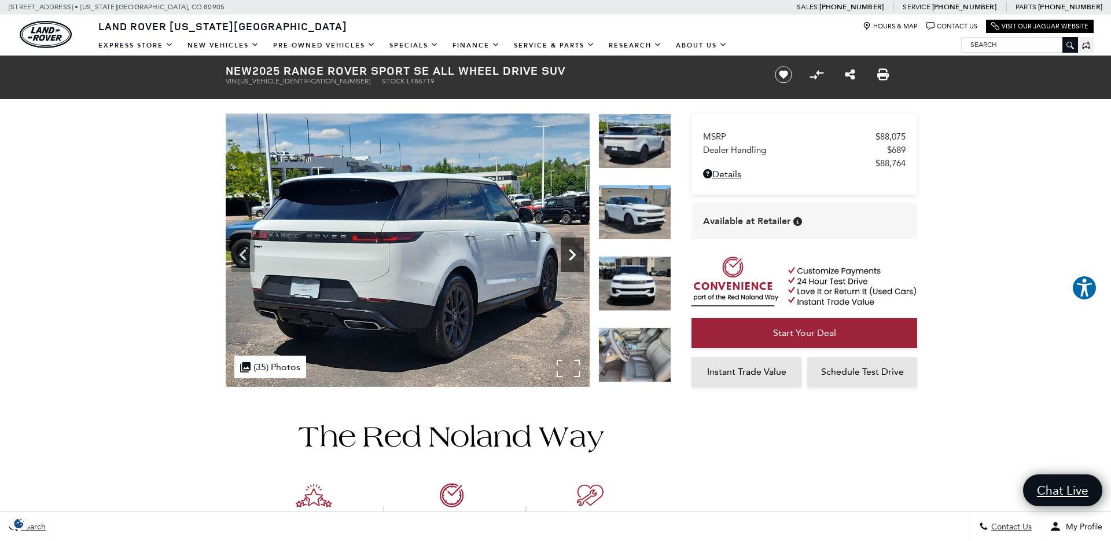
click at [571, 255] on icon "Next" at bounding box center [572, 254] width 23 height 23
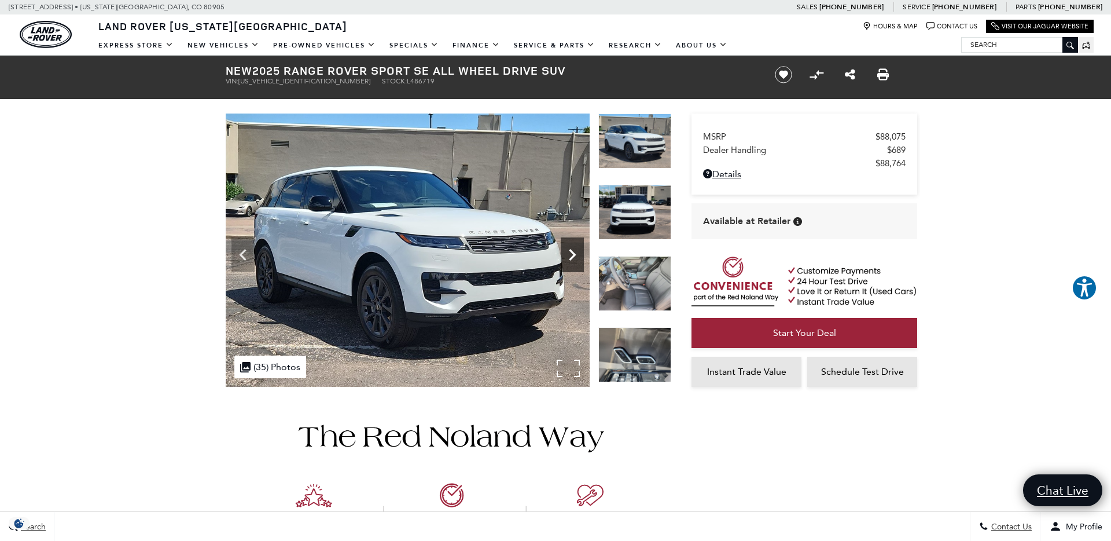
click at [571, 255] on icon "Next" at bounding box center [572, 254] width 23 height 23
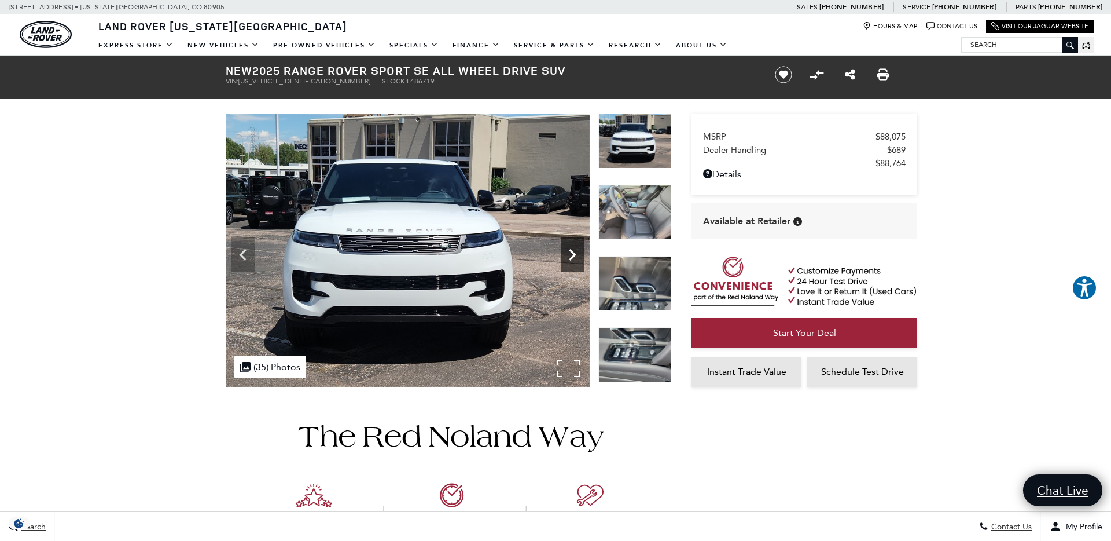
click at [571, 255] on icon "Next" at bounding box center [572, 254] width 23 height 23
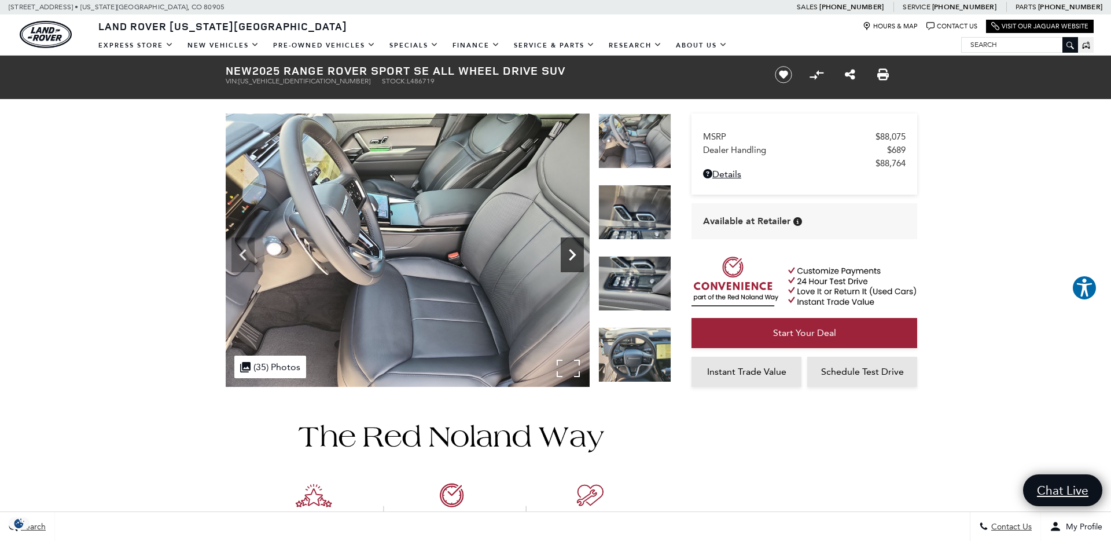
click at [571, 255] on icon "Next" at bounding box center [572, 254] width 23 height 23
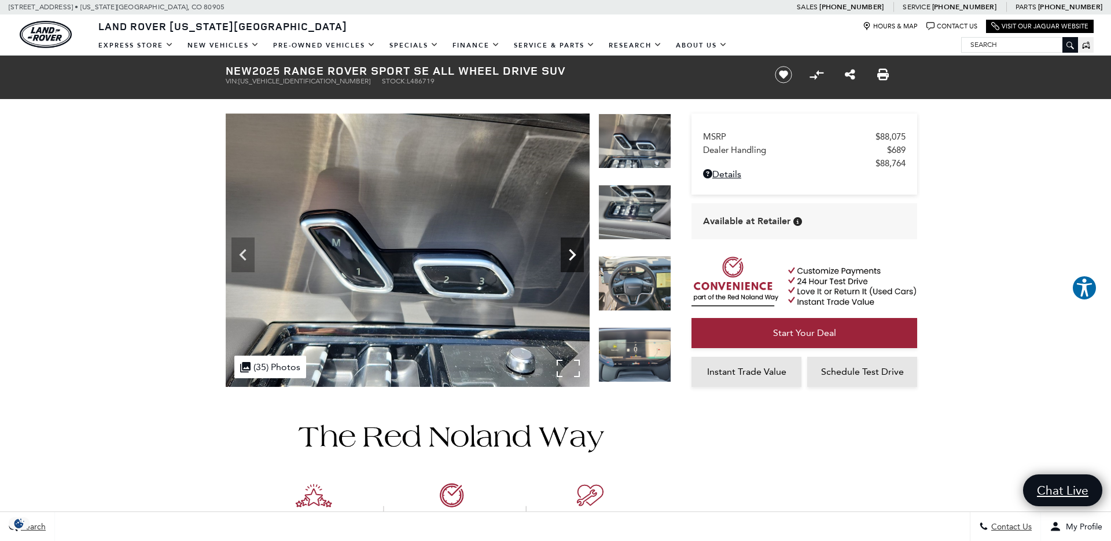
click at [571, 255] on icon "Next" at bounding box center [572, 254] width 23 height 23
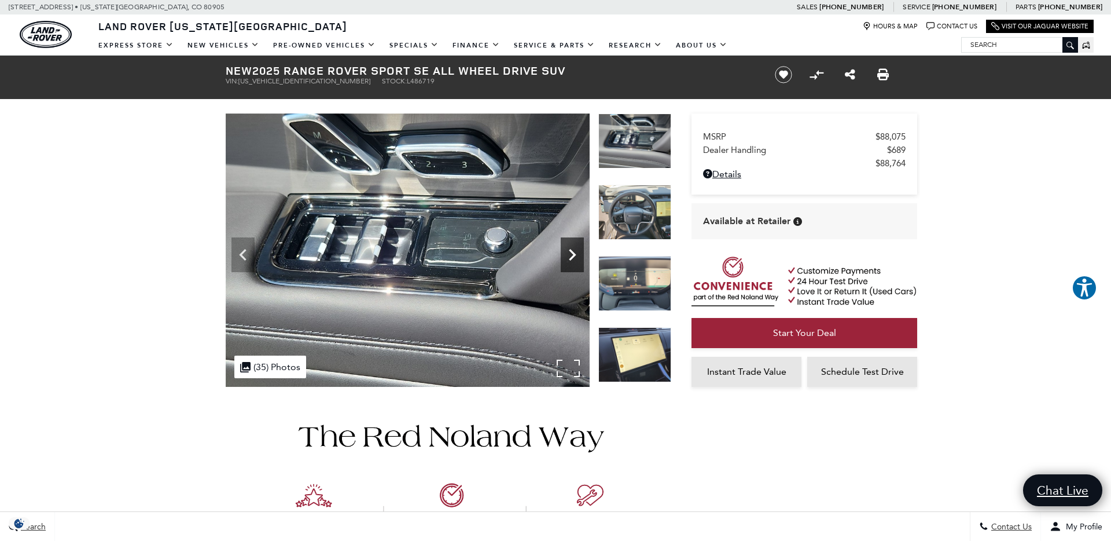
click at [571, 255] on icon "Next" at bounding box center [572, 254] width 23 height 23
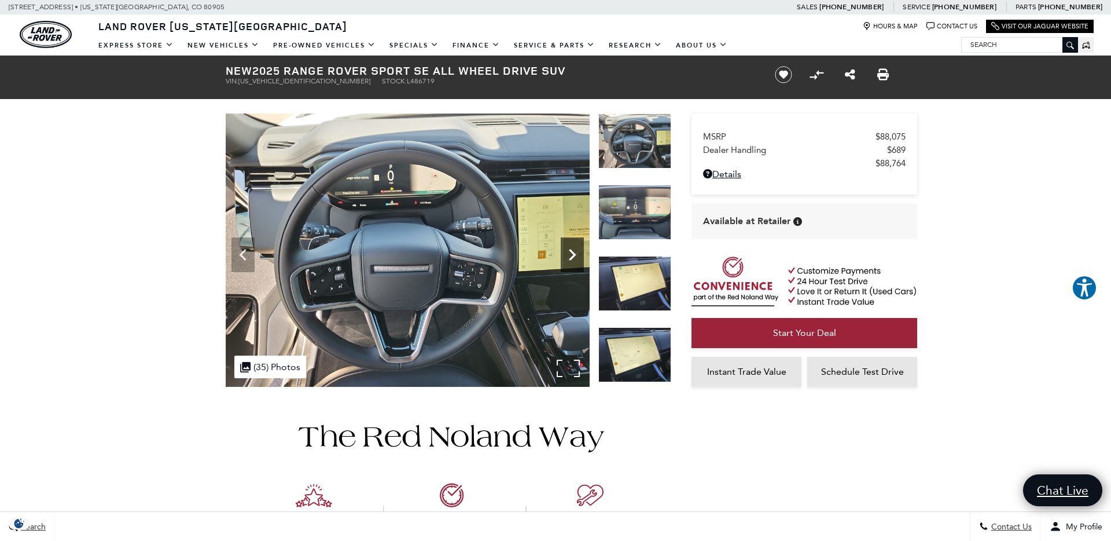
click at [571, 255] on icon "Next" at bounding box center [572, 254] width 23 height 23
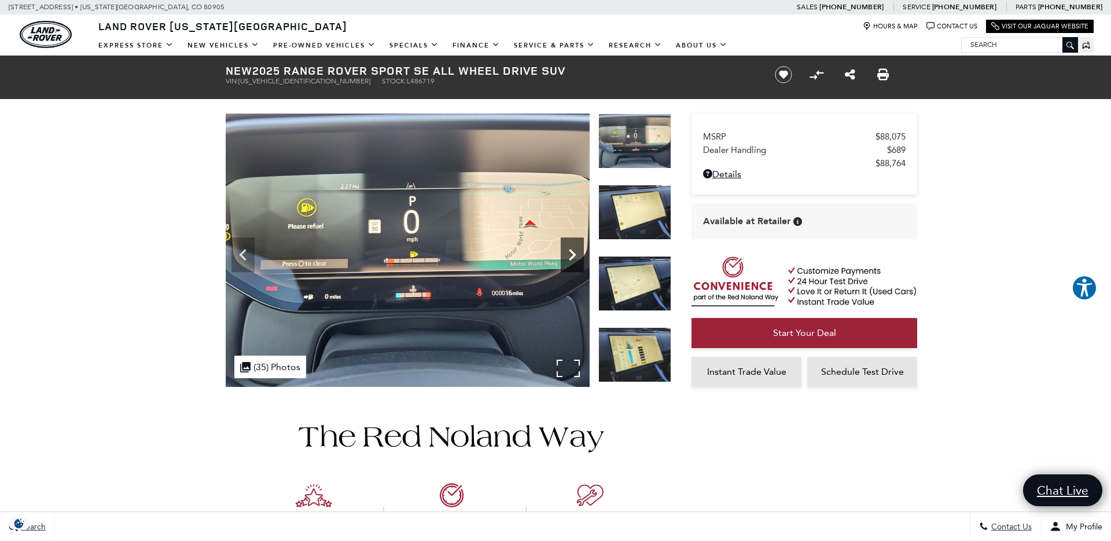
click at [571, 255] on icon "Next" at bounding box center [572, 254] width 23 height 23
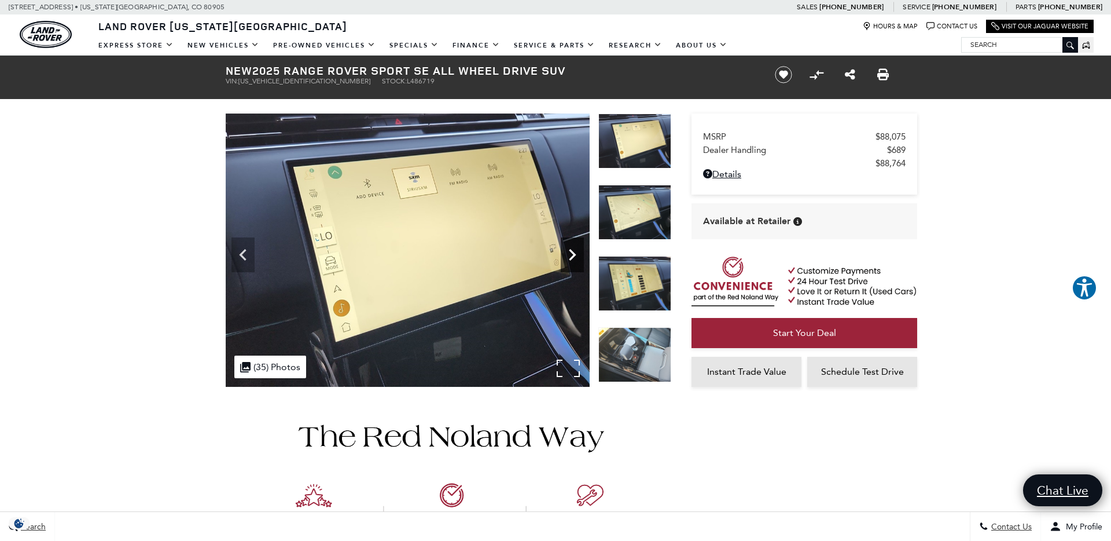
click at [571, 255] on icon "Next" at bounding box center [572, 254] width 23 height 23
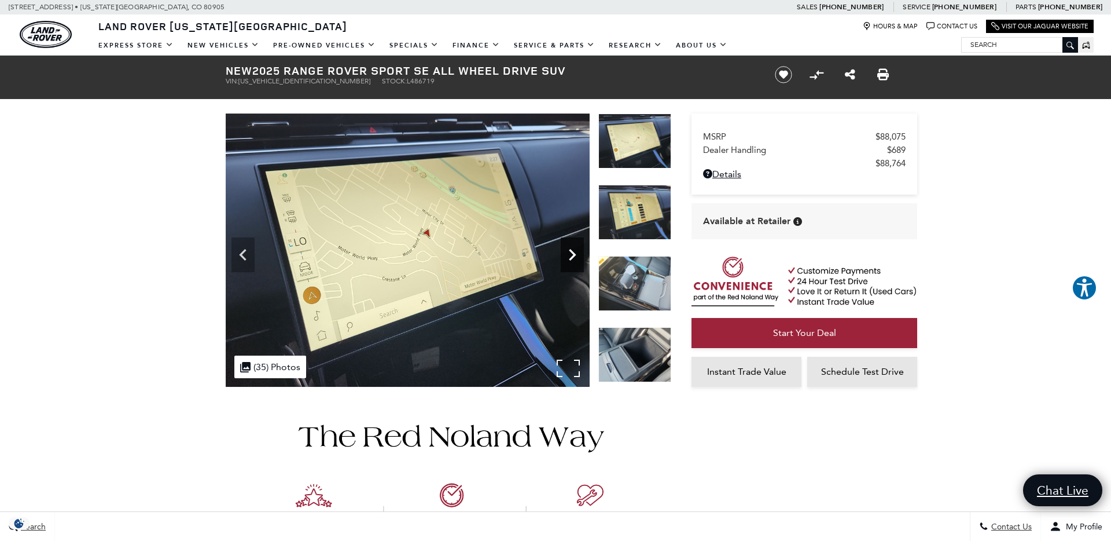
click at [571, 255] on icon "Next" at bounding box center [572, 254] width 23 height 23
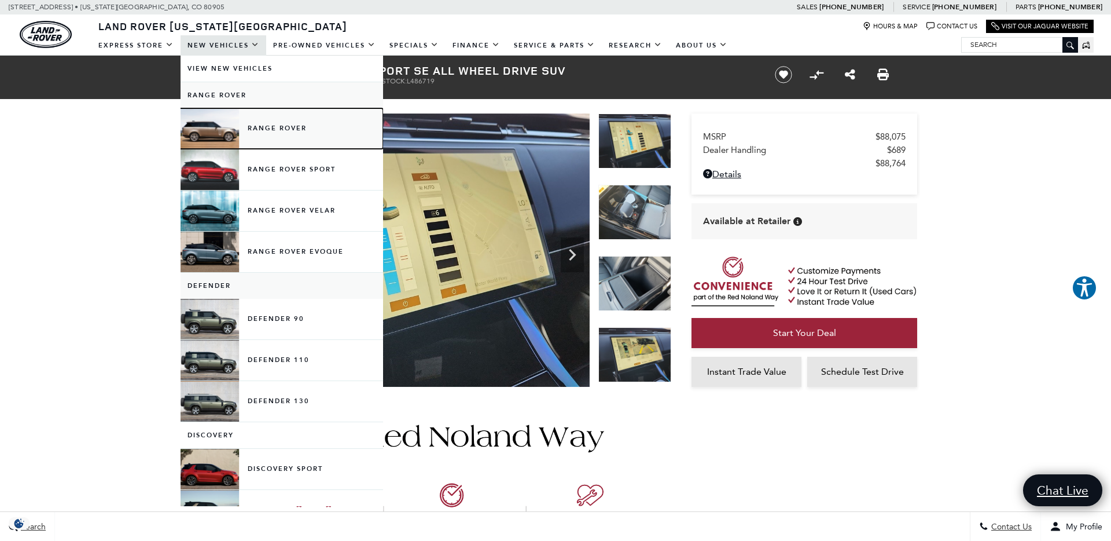
click at [273, 130] on link "Range Rover" at bounding box center [282, 128] width 203 height 41
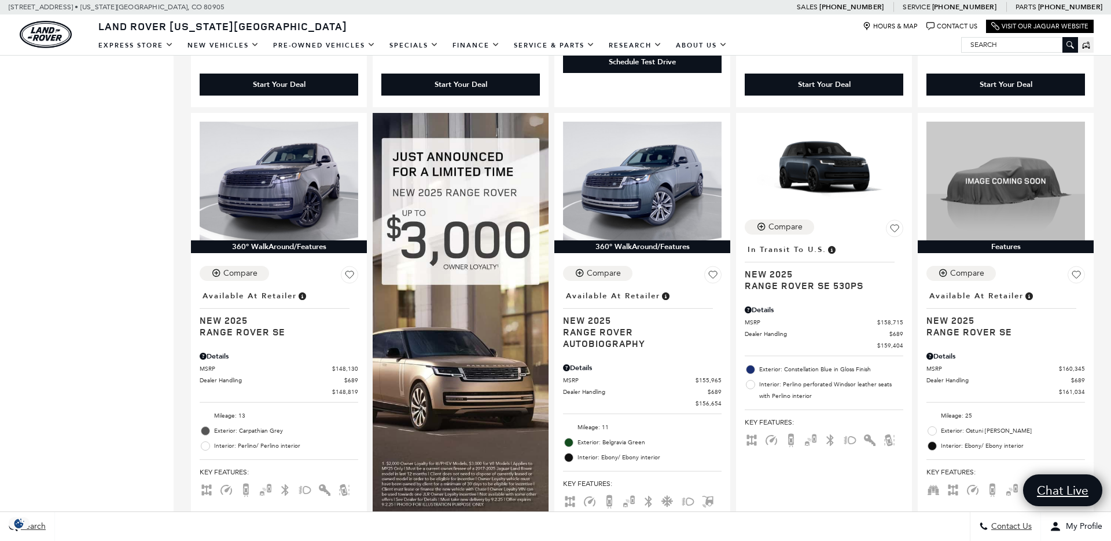
scroll to position [1182, 0]
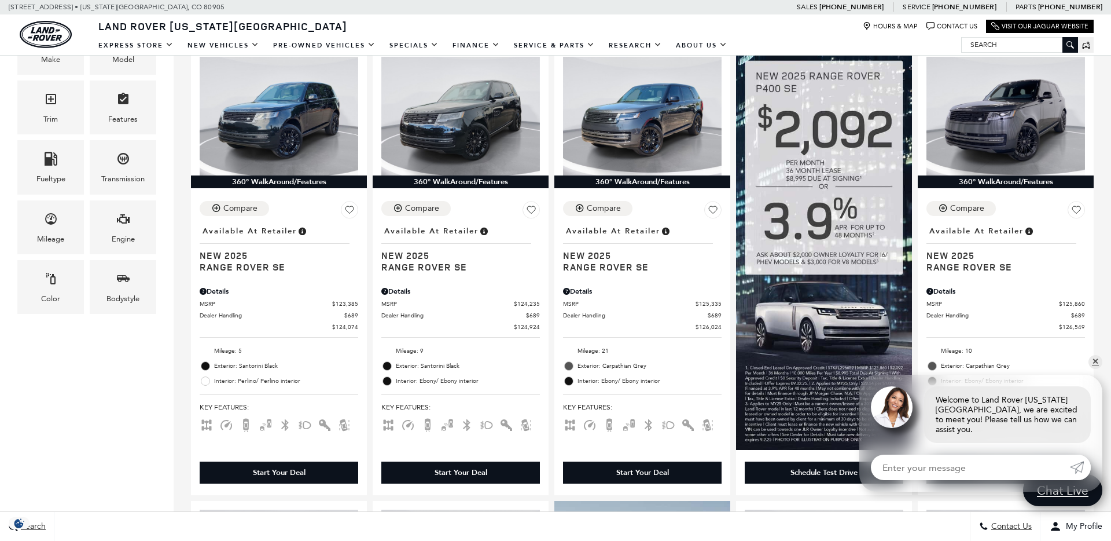
scroll to position [321, 0]
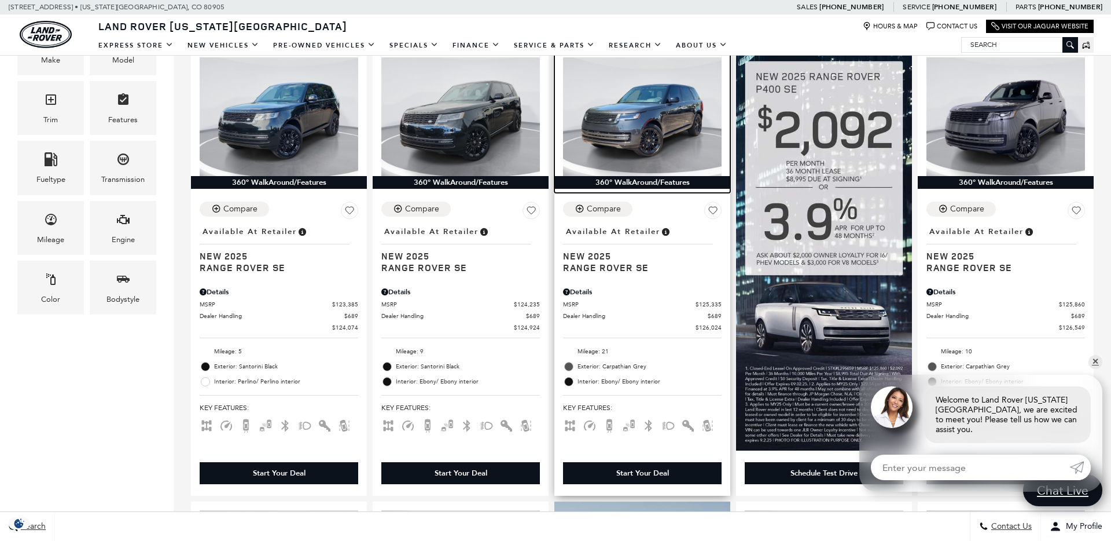
click at [666, 105] on img at bounding box center [642, 116] width 159 height 119
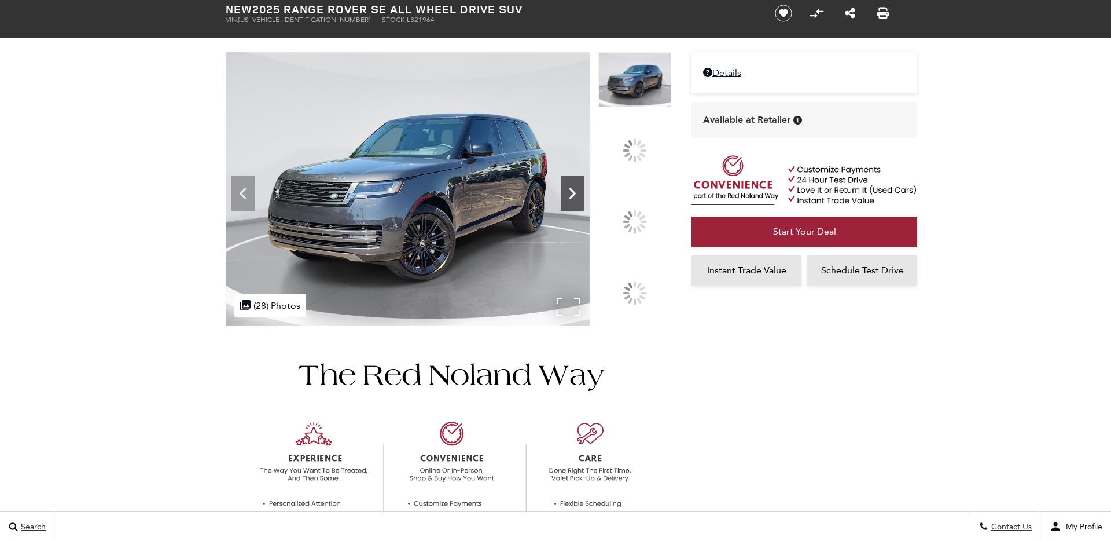
click at [584, 205] on icon at bounding box center [572, 193] width 23 height 23
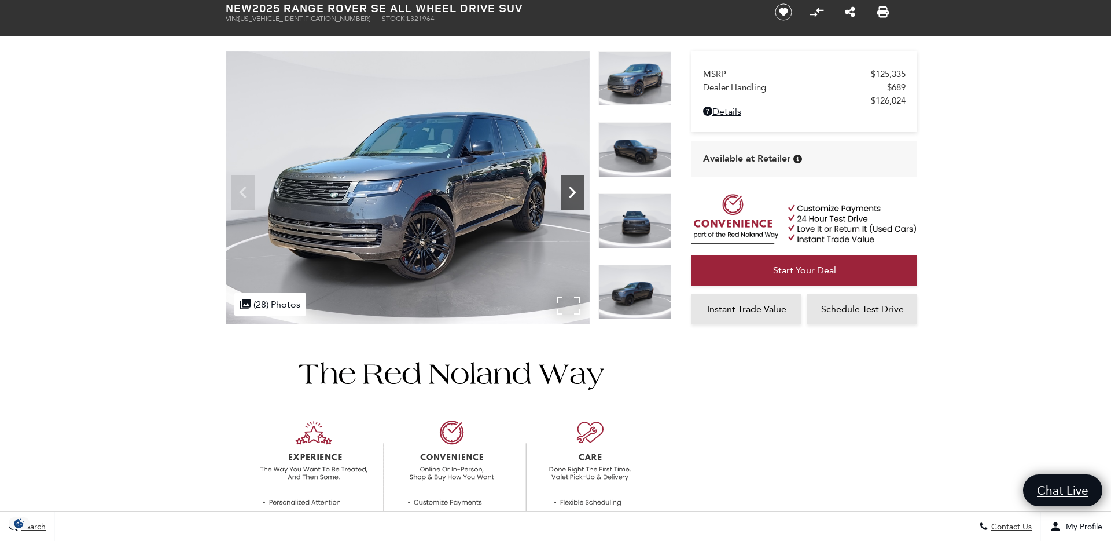
click at [571, 193] on icon "Next" at bounding box center [572, 192] width 23 height 23
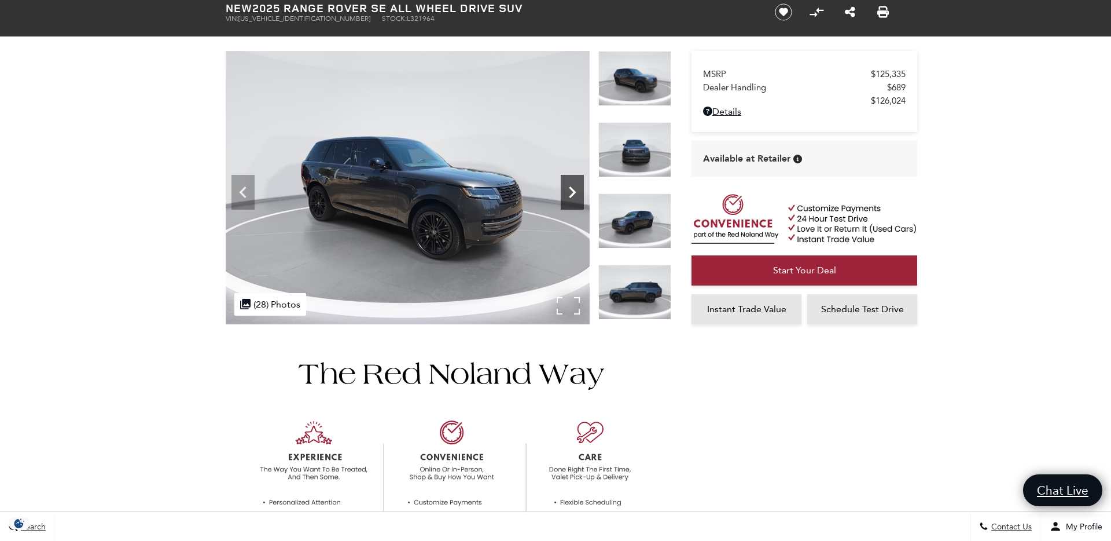
click at [571, 192] on icon "Next" at bounding box center [572, 192] width 23 height 23
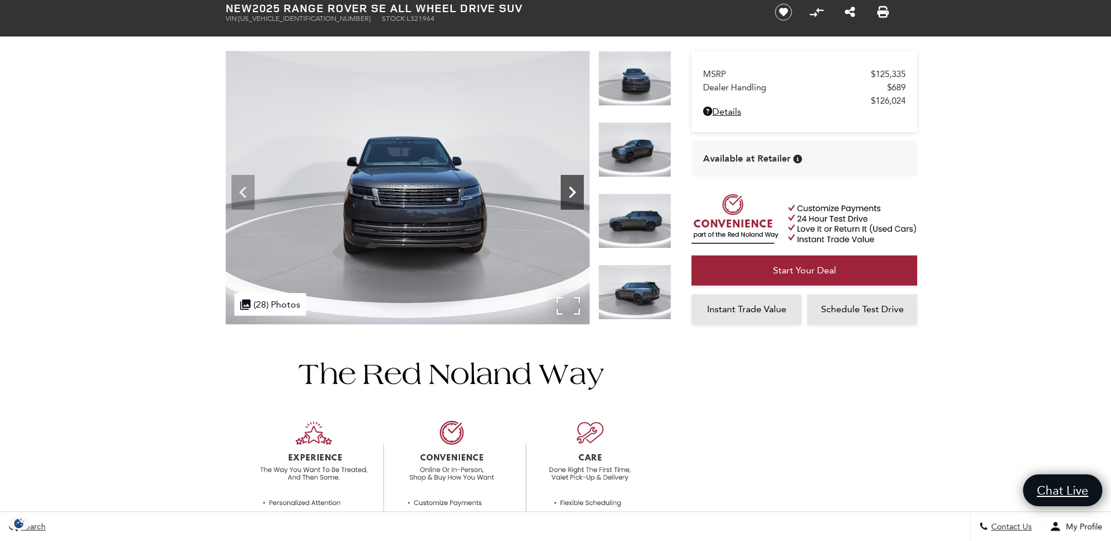
click at [571, 192] on icon "Next" at bounding box center [572, 192] width 23 height 23
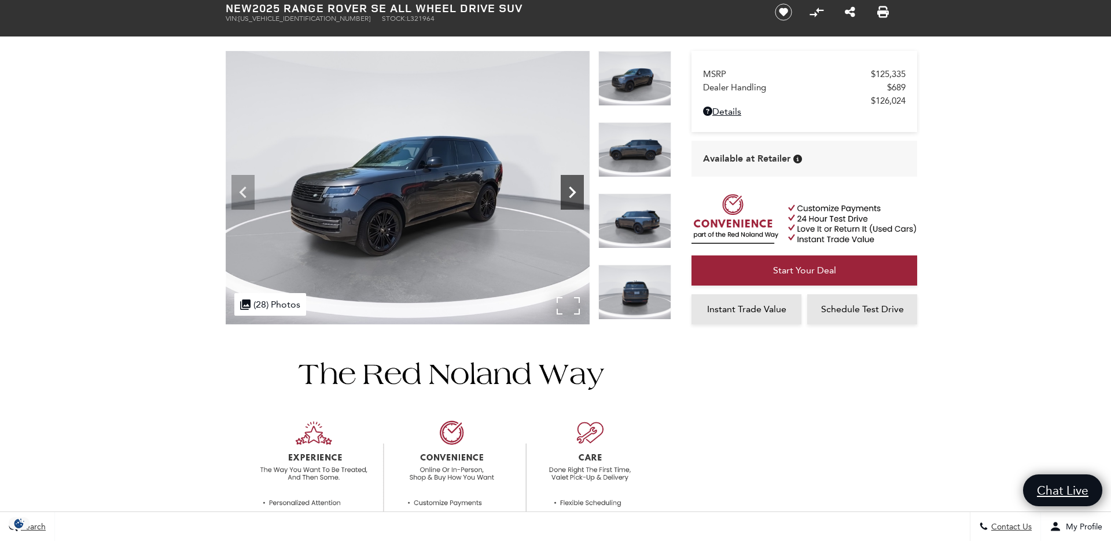
click at [571, 192] on icon "Next" at bounding box center [572, 192] width 23 height 23
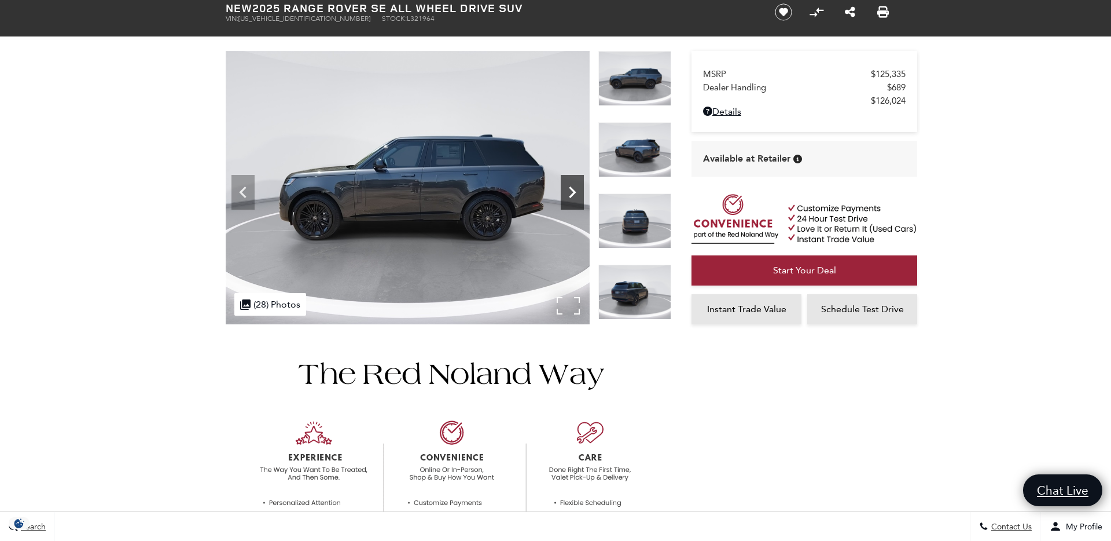
click at [571, 192] on icon "Next" at bounding box center [572, 192] width 23 height 23
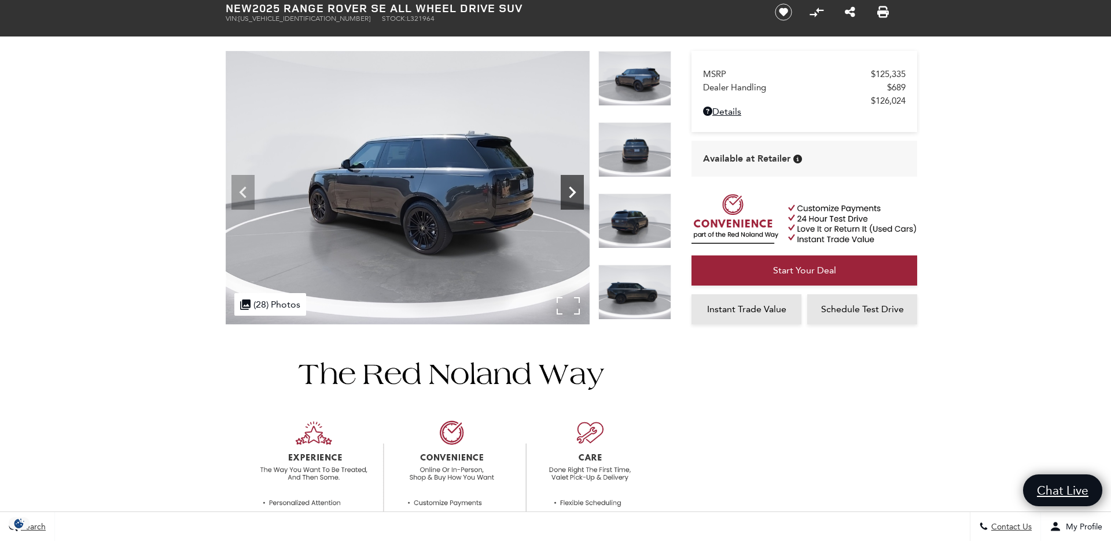
click at [571, 192] on icon "Next" at bounding box center [572, 192] width 23 height 23
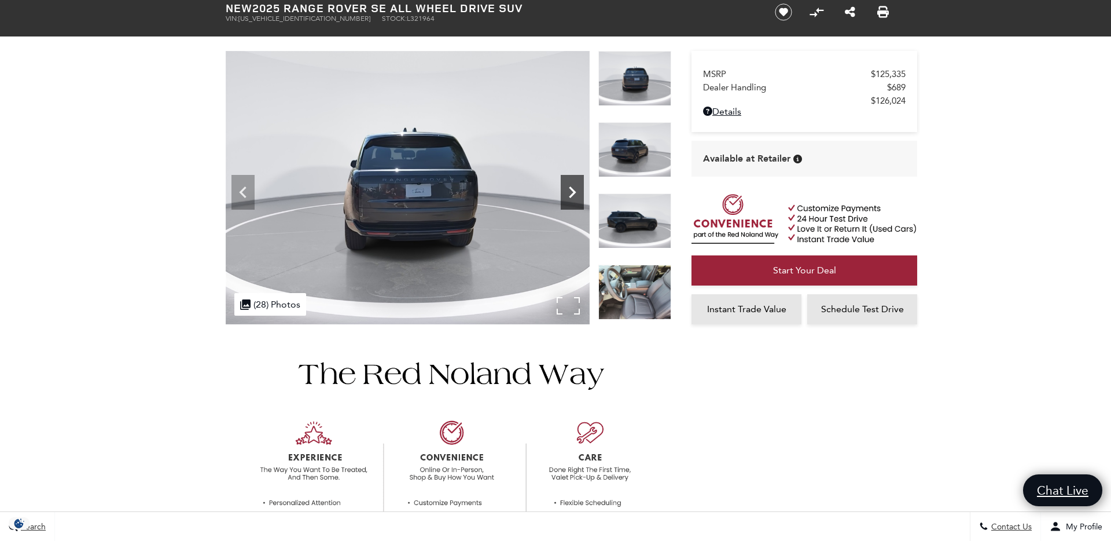
click at [571, 192] on icon "Next" at bounding box center [572, 192] width 23 height 23
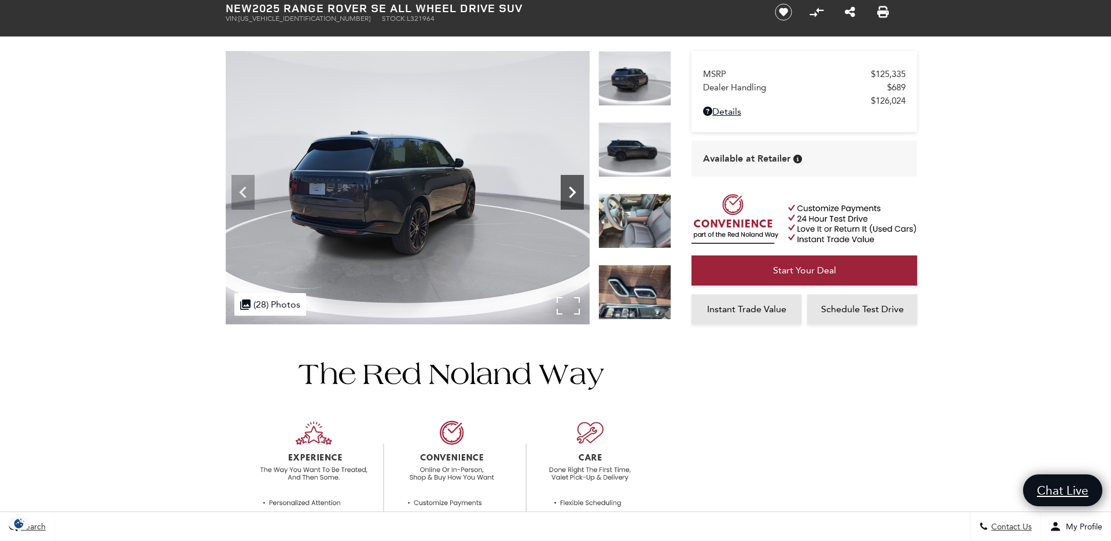
click at [571, 192] on icon "Next" at bounding box center [572, 192] width 23 height 23
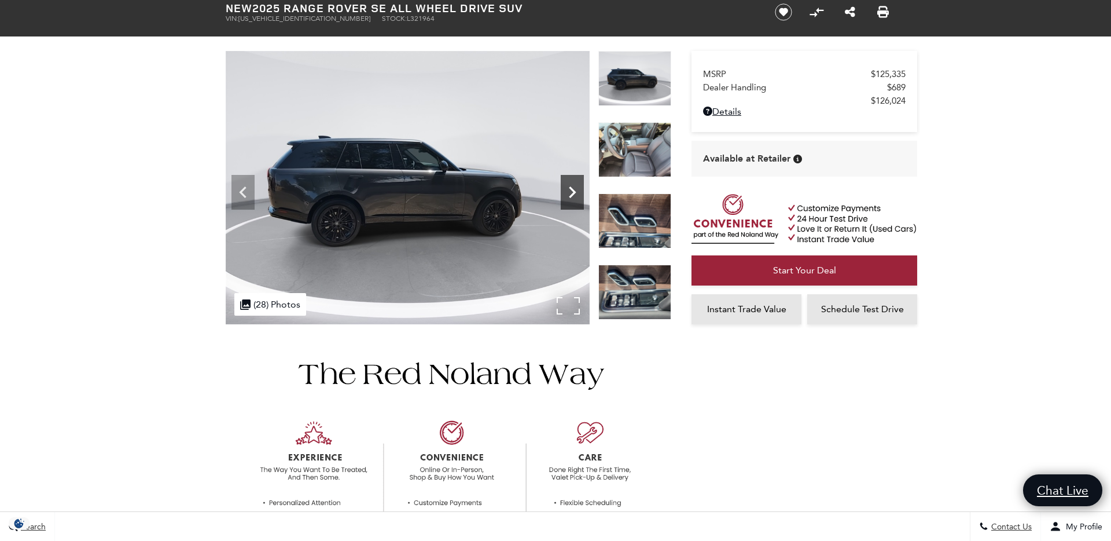
click at [571, 192] on icon "Next" at bounding box center [572, 192] width 23 height 23
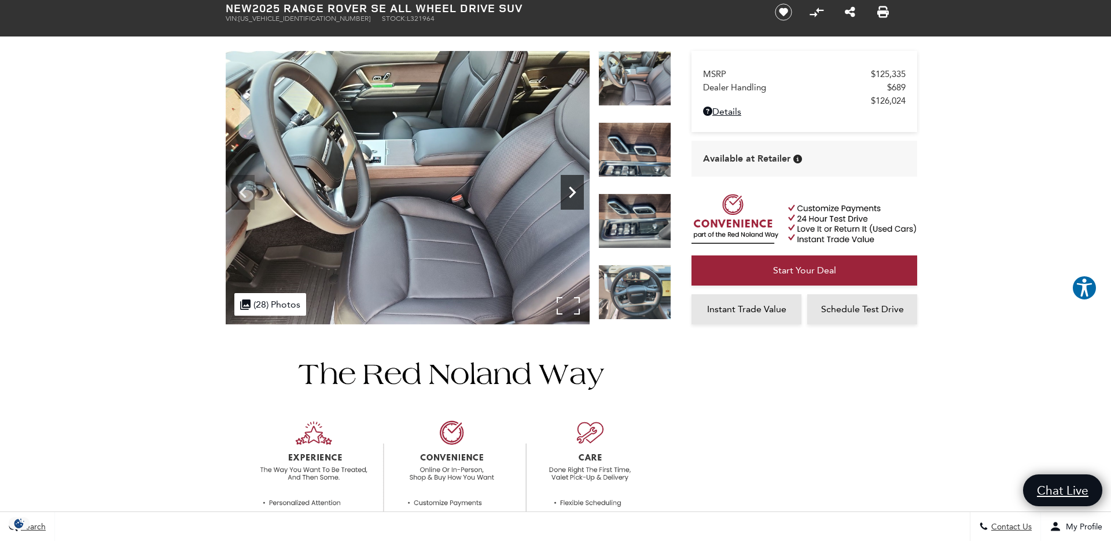
click at [571, 192] on icon "Next" at bounding box center [572, 192] width 23 height 23
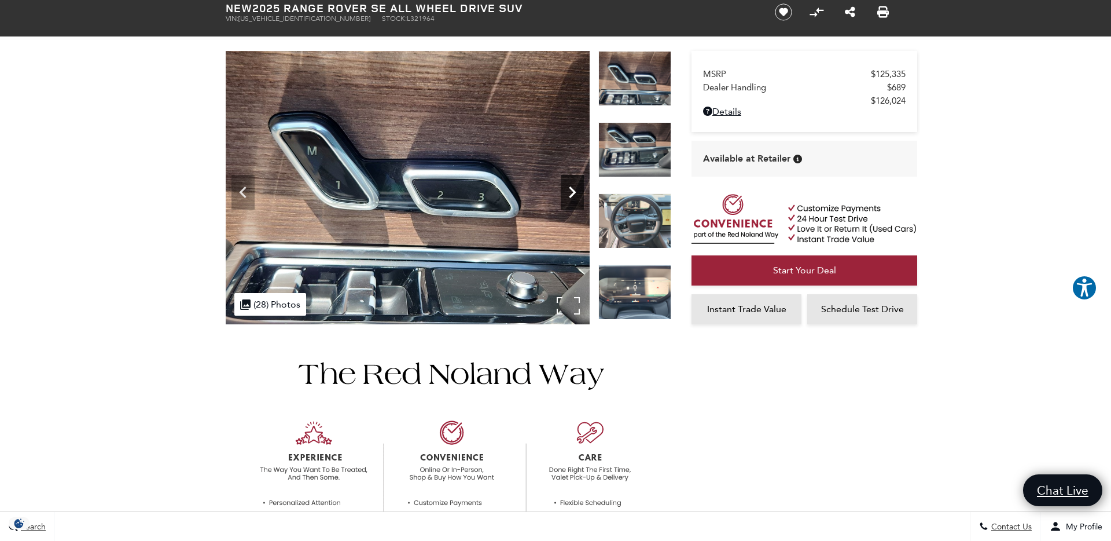
click at [571, 192] on icon "Next" at bounding box center [572, 192] width 23 height 23
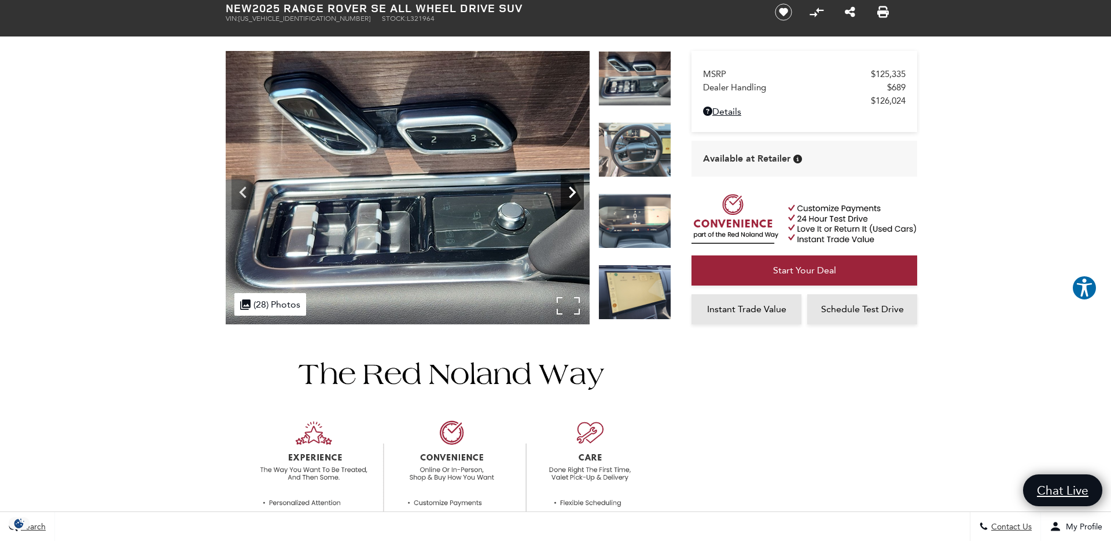
click at [571, 192] on icon "Next" at bounding box center [572, 192] width 23 height 23
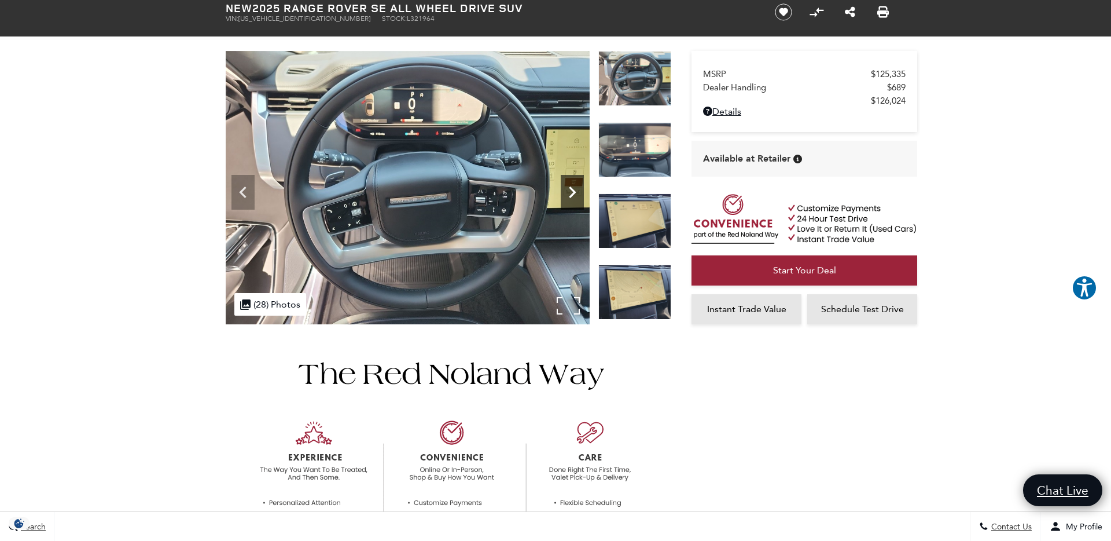
click at [571, 192] on icon "Next" at bounding box center [572, 192] width 23 height 23
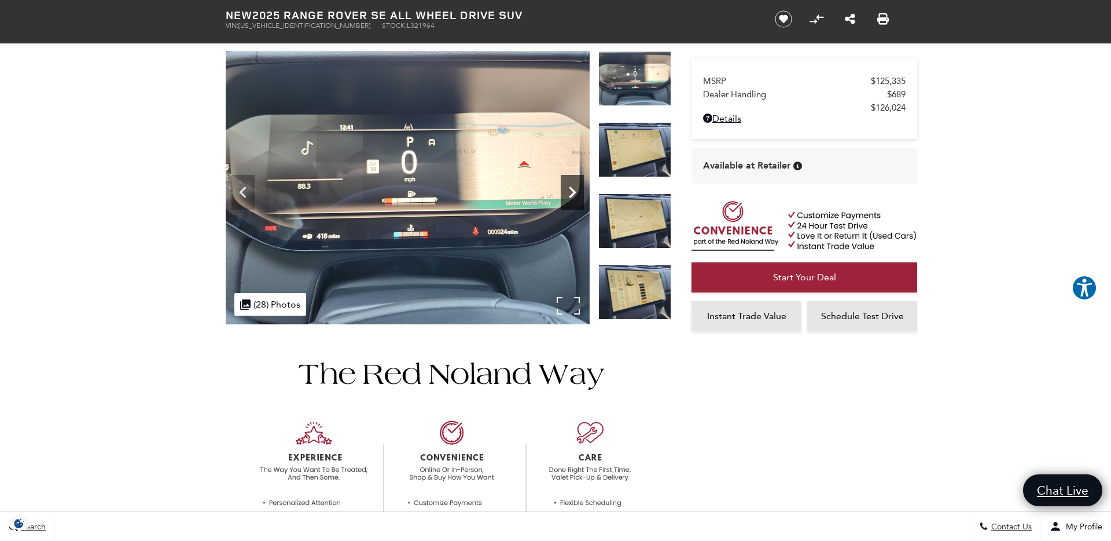
scroll to position [63, 0]
click at [571, 192] on icon "Next" at bounding box center [572, 191] width 23 height 23
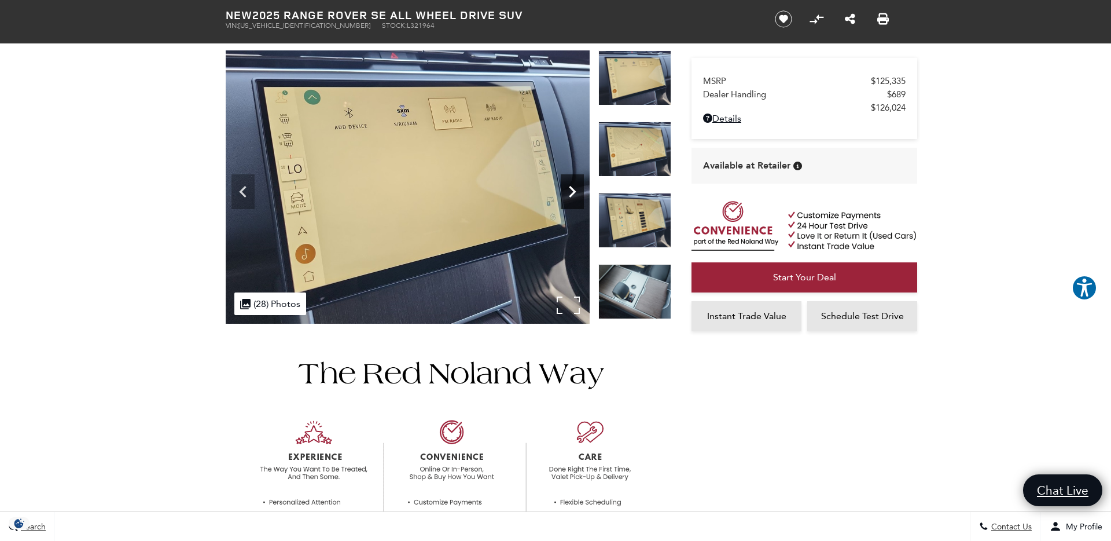
click at [571, 192] on icon "Next" at bounding box center [572, 191] width 23 height 23
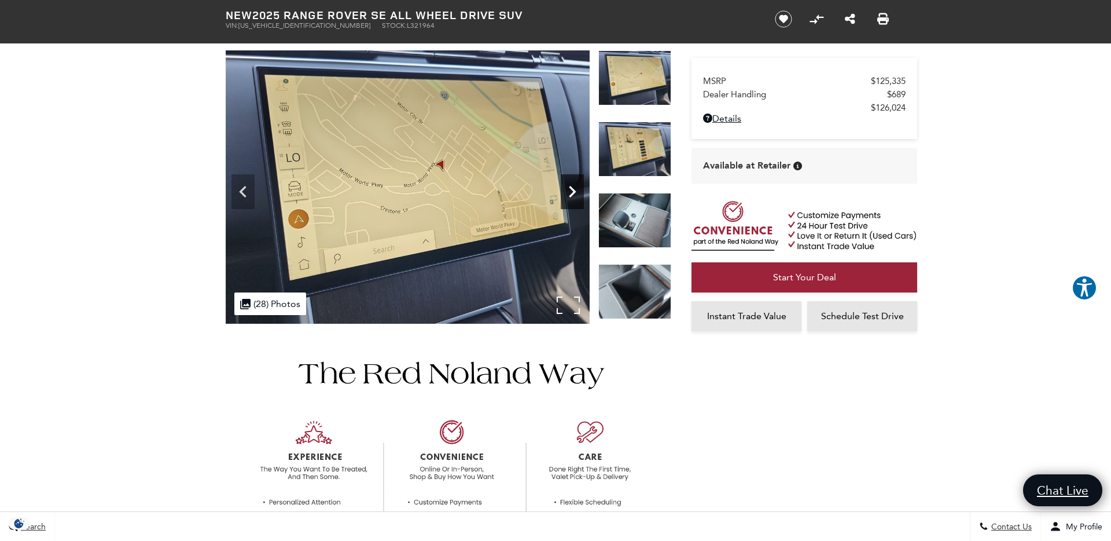
click at [571, 192] on icon "Next" at bounding box center [572, 191] width 23 height 23
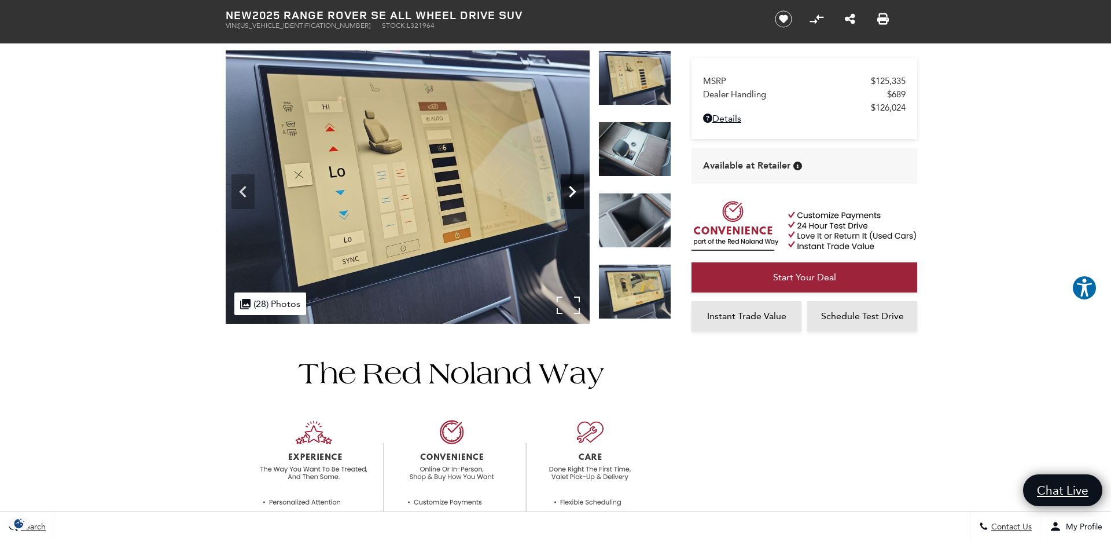
click at [571, 192] on icon "Next" at bounding box center [572, 191] width 23 height 23
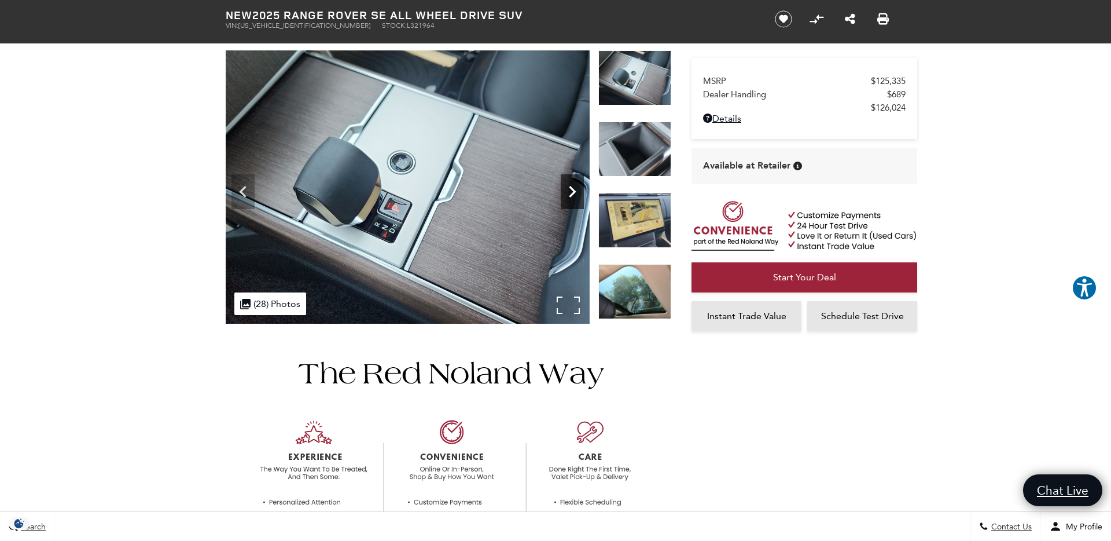
click at [571, 192] on icon "Next" at bounding box center [572, 191] width 23 height 23
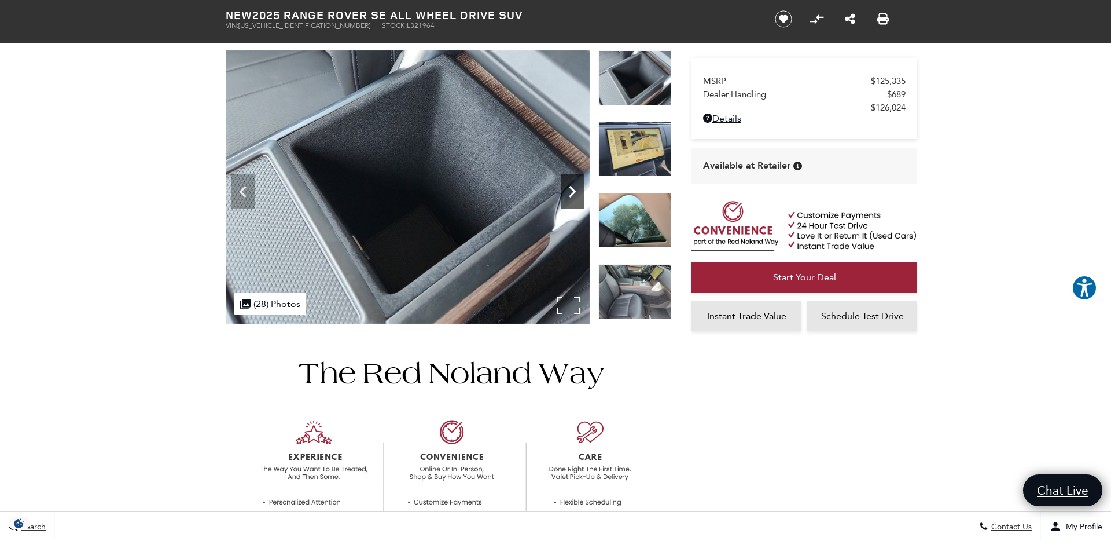
click at [571, 192] on icon "Next" at bounding box center [572, 191] width 23 height 23
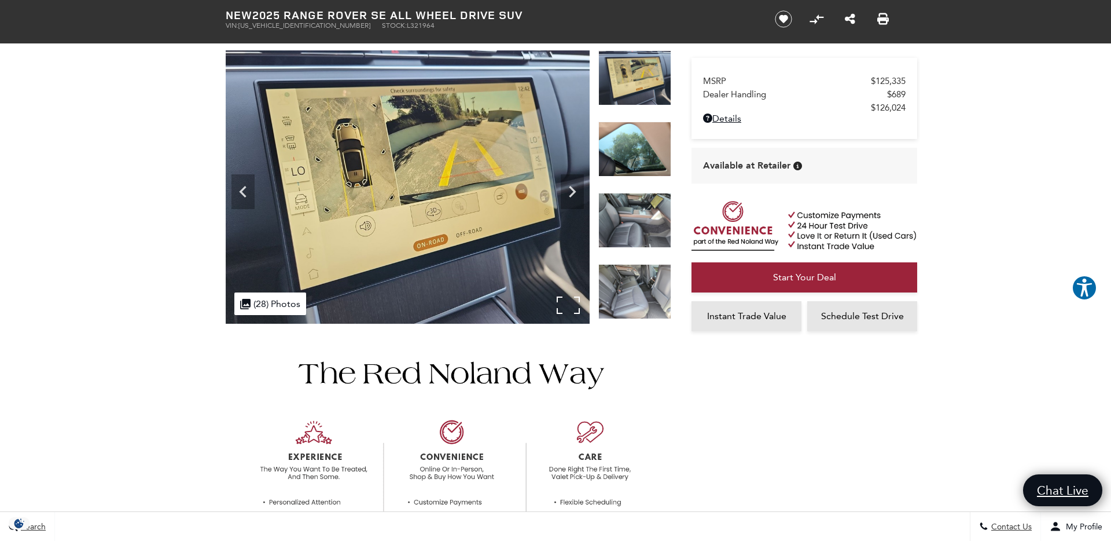
scroll to position [0, 0]
